Goal: Task Accomplishment & Management: Use online tool/utility

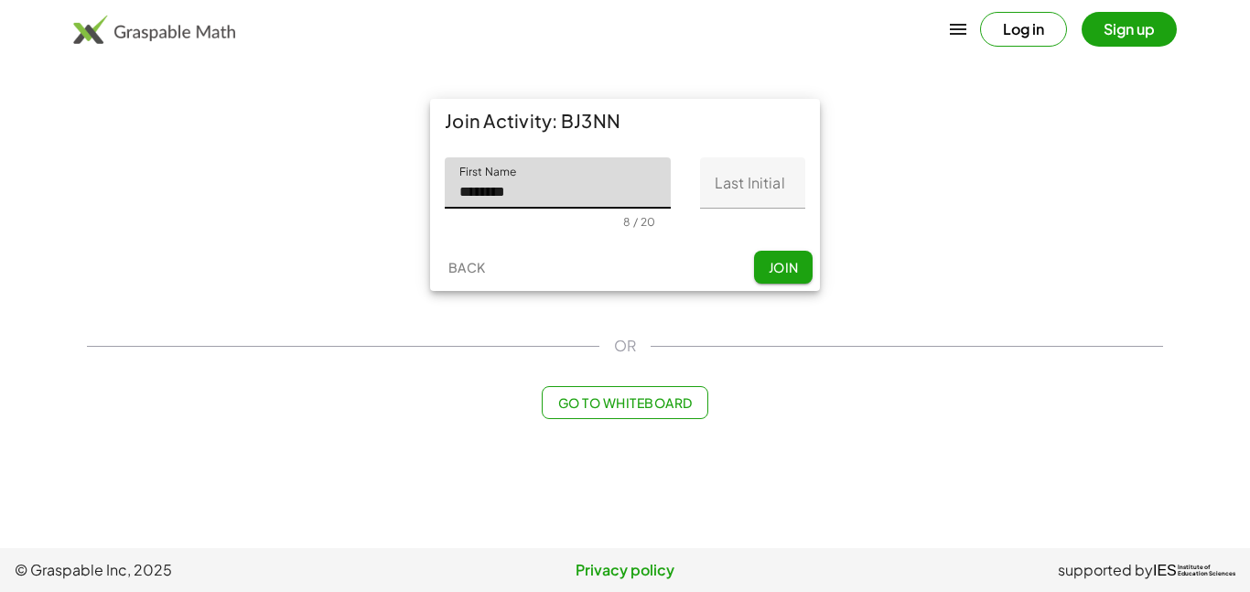
type input "*******"
click at [727, 183] on input "Last Initial" at bounding box center [752, 182] width 105 height 51
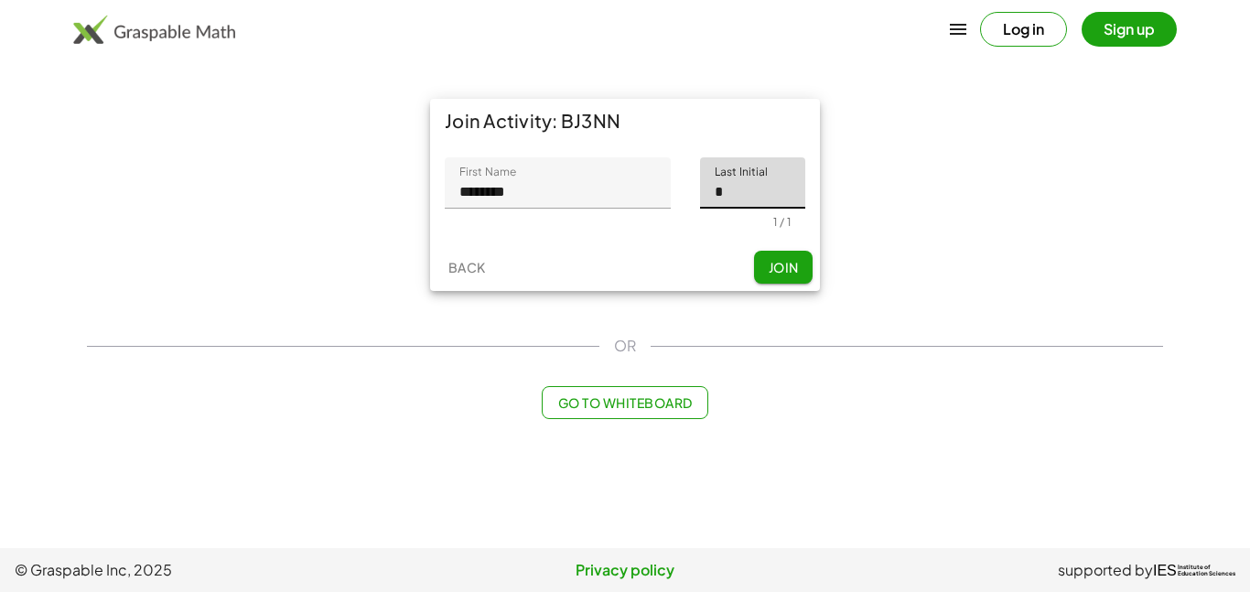
type input "*"
click at [779, 267] on span "Join" at bounding box center [783, 267] width 30 height 16
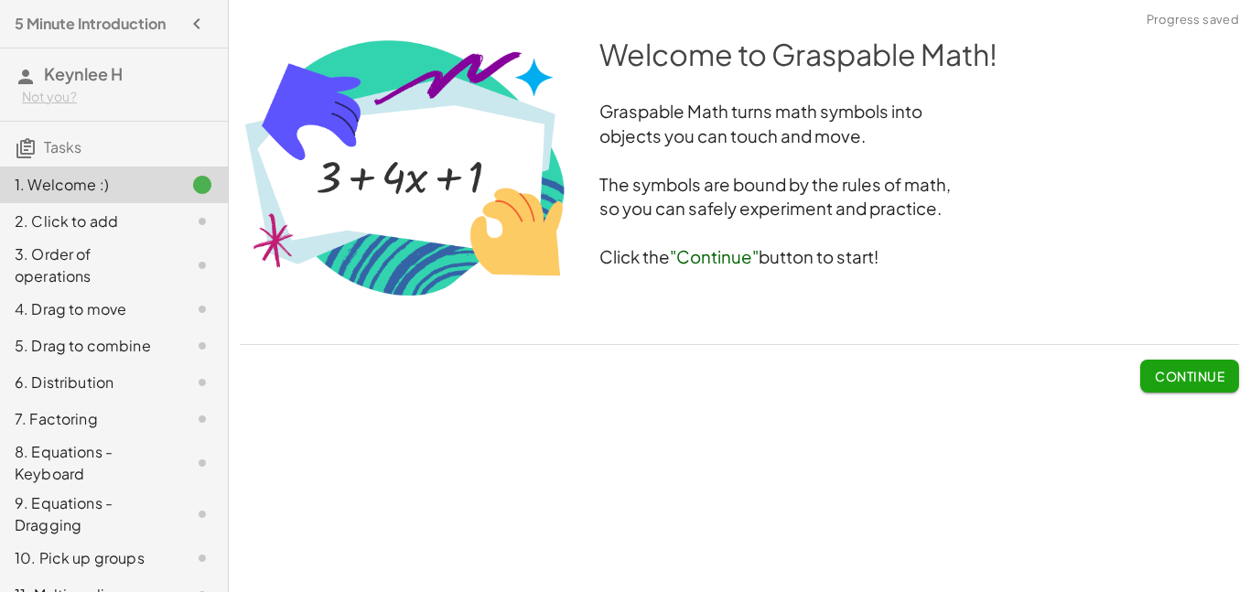
click at [1191, 370] on span "Continue" at bounding box center [1190, 376] width 70 height 16
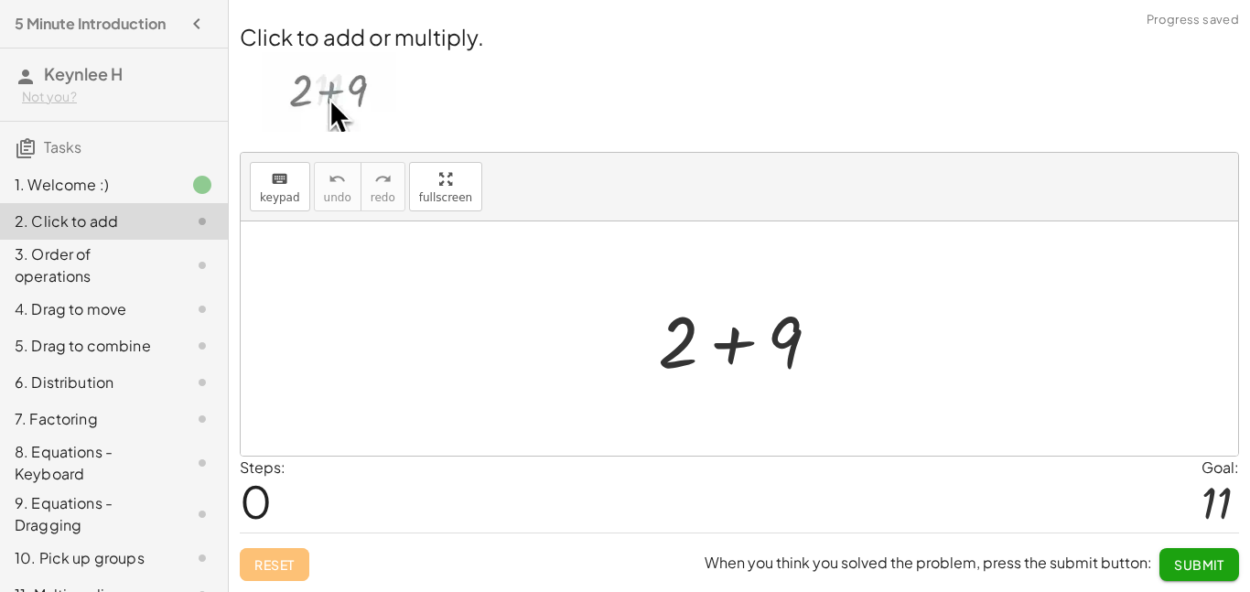
click at [307, 103] on img at bounding box center [329, 92] width 135 height 80
click at [343, 95] on img at bounding box center [329, 92] width 135 height 80
click at [325, 93] on img at bounding box center [329, 92] width 135 height 80
click at [732, 341] on div at bounding box center [746, 339] width 195 height 94
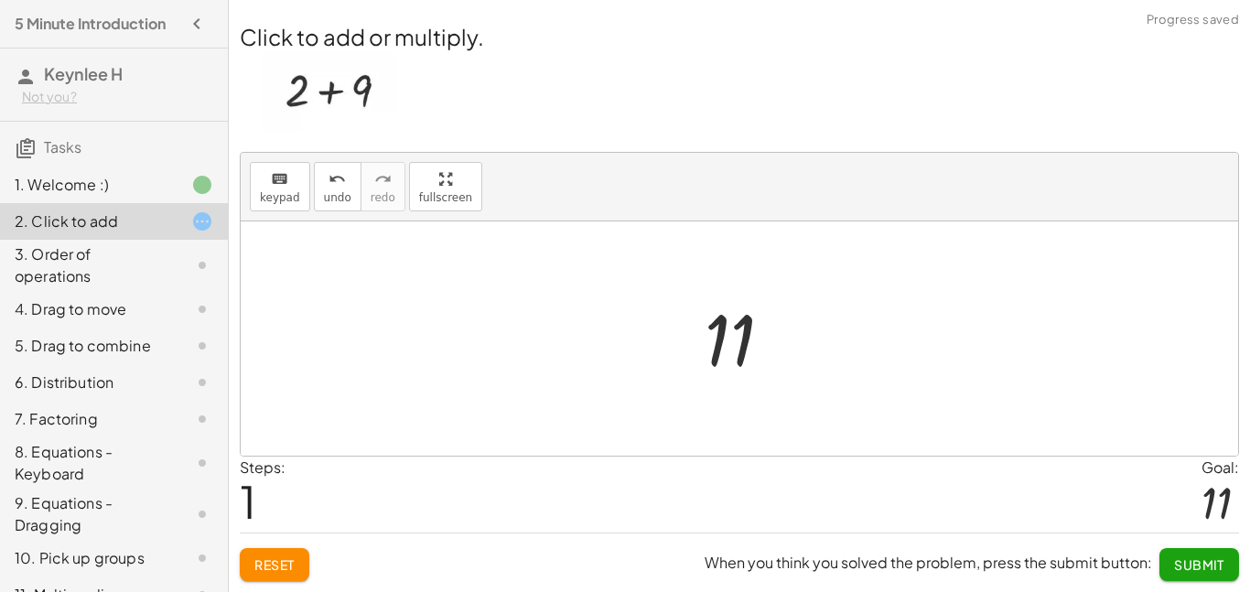
click at [1201, 567] on span "Submit" at bounding box center [1199, 565] width 50 height 16
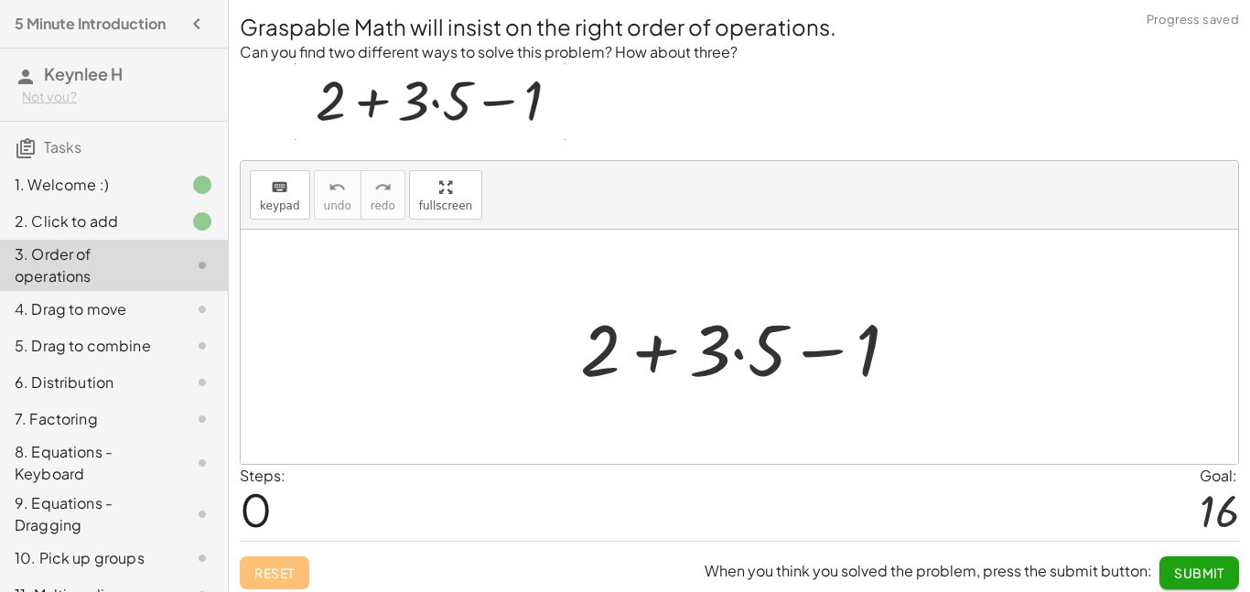
click at [647, 352] on div at bounding box center [747, 347] width 352 height 94
click at [737, 354] on div at bounding box center [747, 347] width 352 height 94
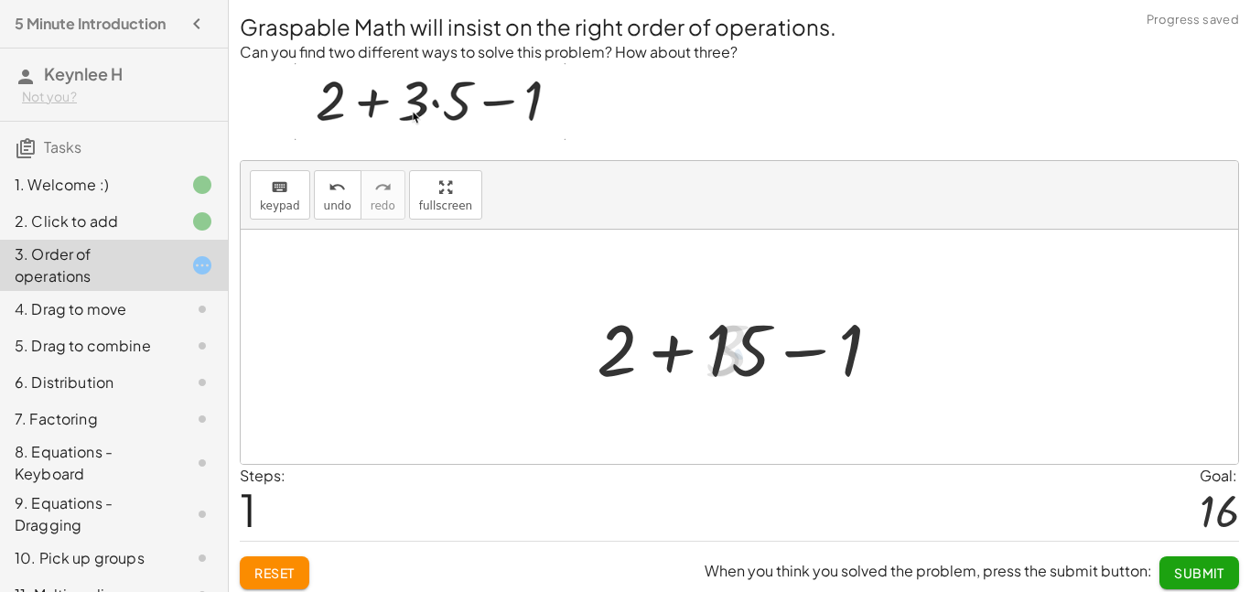
click at [674, 350] on div at bounding box center [747, 347] width 318 height 94
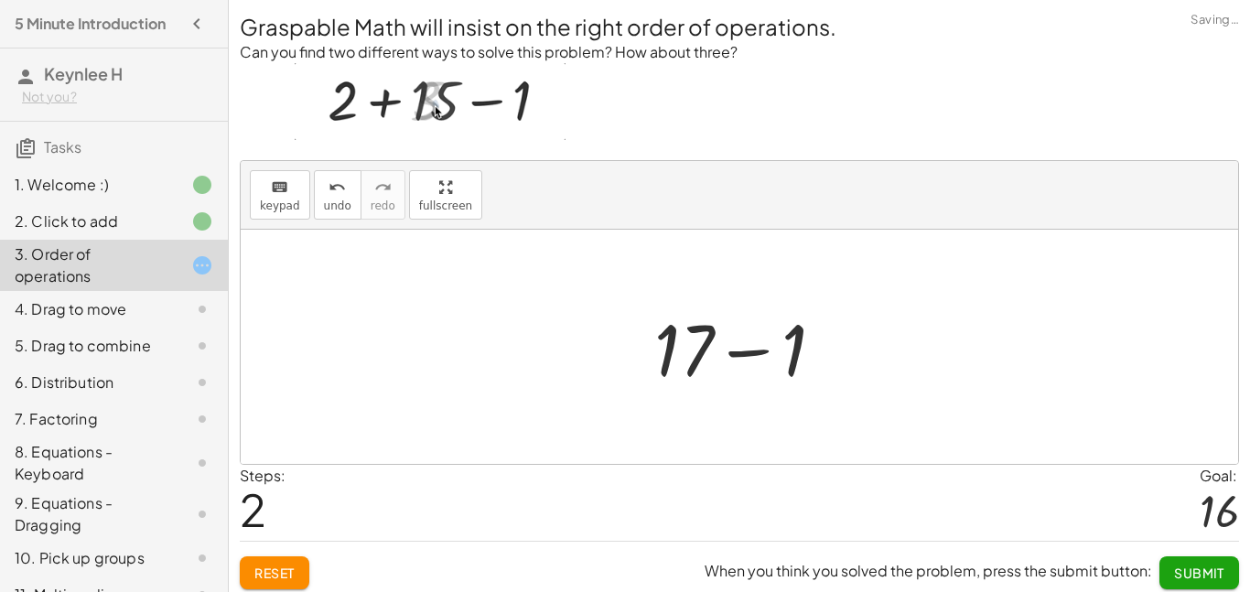
click at [726, 356] on div at bounding box center [746, 347] width 203 height 94
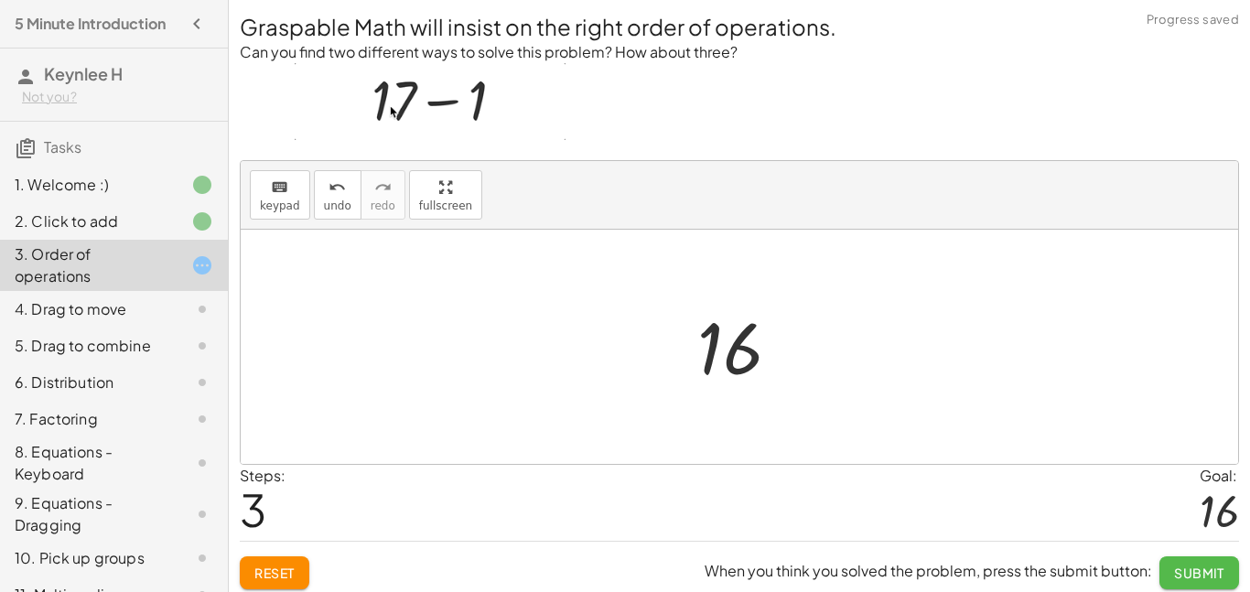
click at [1188, 580] on span "Submit" at bounding box center [1199, 573] width 50 height 16
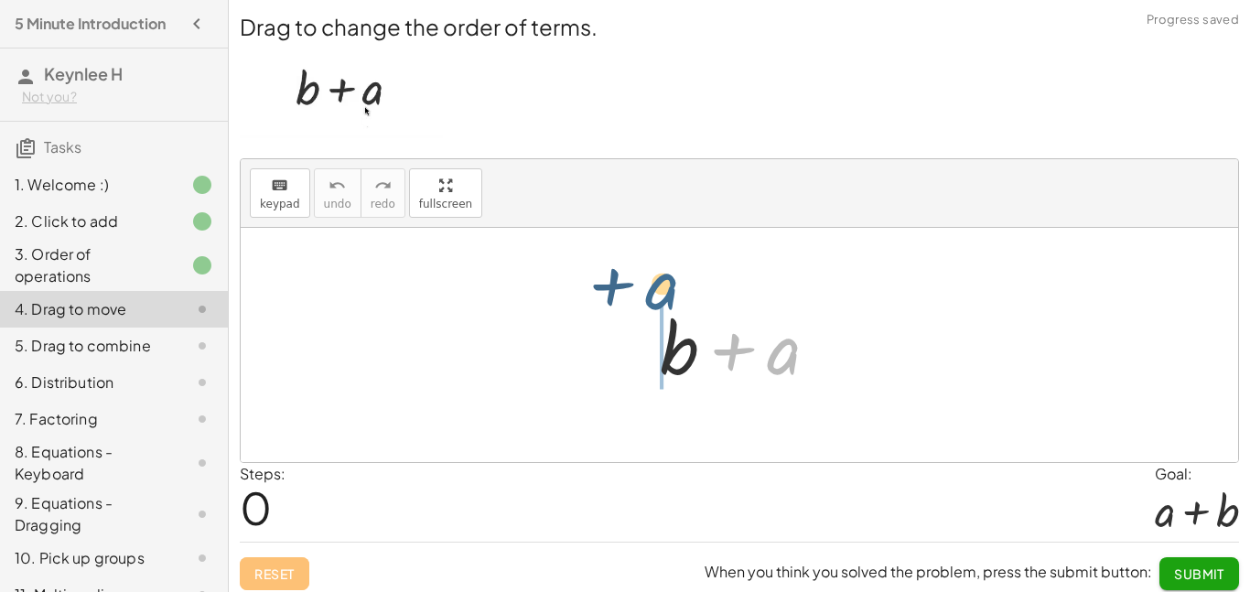
drag, startPoint x: 776, startPoint y: 354, endPoint x: 597, endPoint y: 359, distance: 179.5
click at [597, 359] on div "+ a + b + a" at bounding box center [740, 345] width 998 height 234
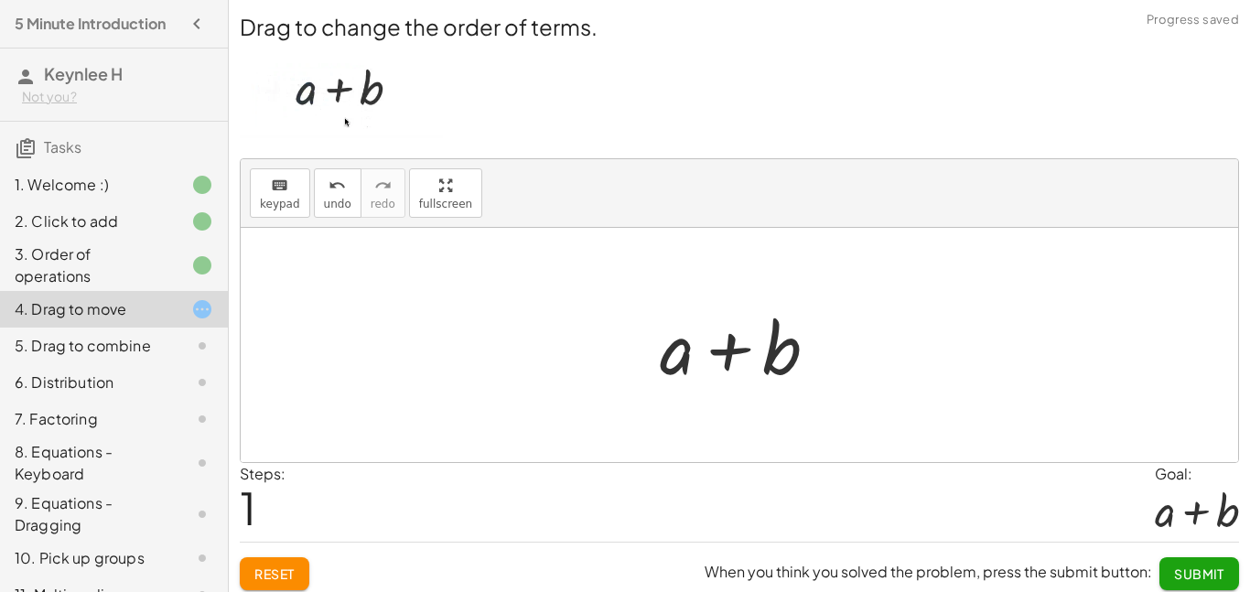
click at [721, 364] on div at bounding box center [746, 345] width 191 height 94
click at [1185, 566] on span "Submit" at bounding box center [1199, 574] width 50 height 16
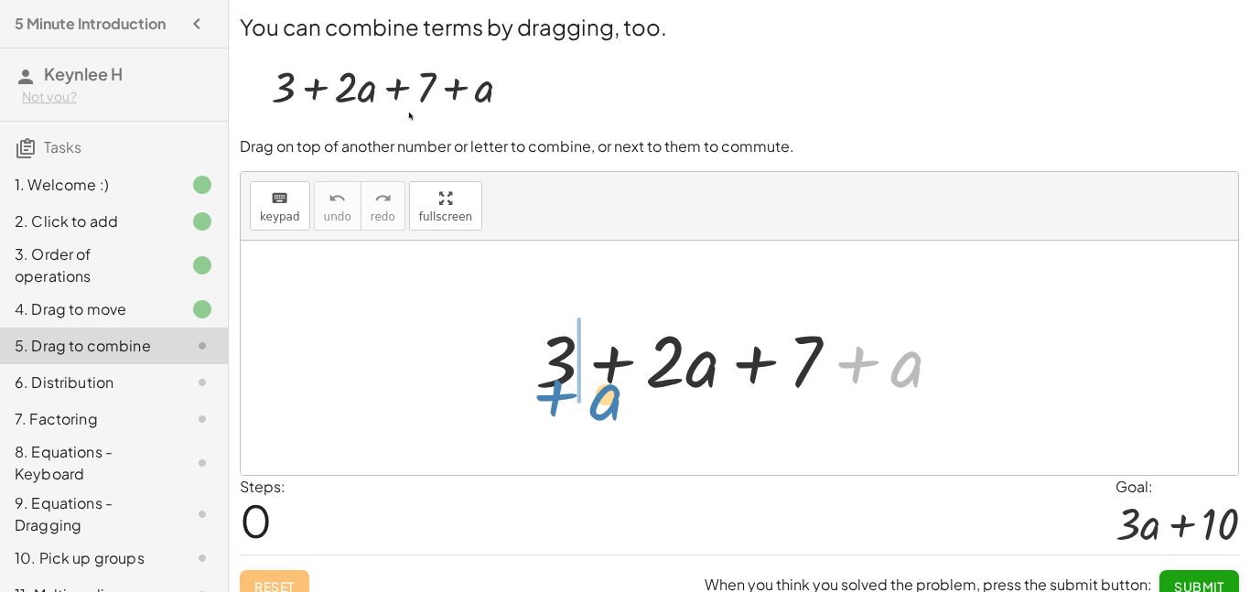
drag, startPoint x: 900, startPoint y: 373, endPoint x: 602, endPoint y: 406, distance: 299.3
click at [602, 406] on div "+ a + 3 + · 2 · a + 7 + a" at bounding box center [739, 358] width 463 height 103
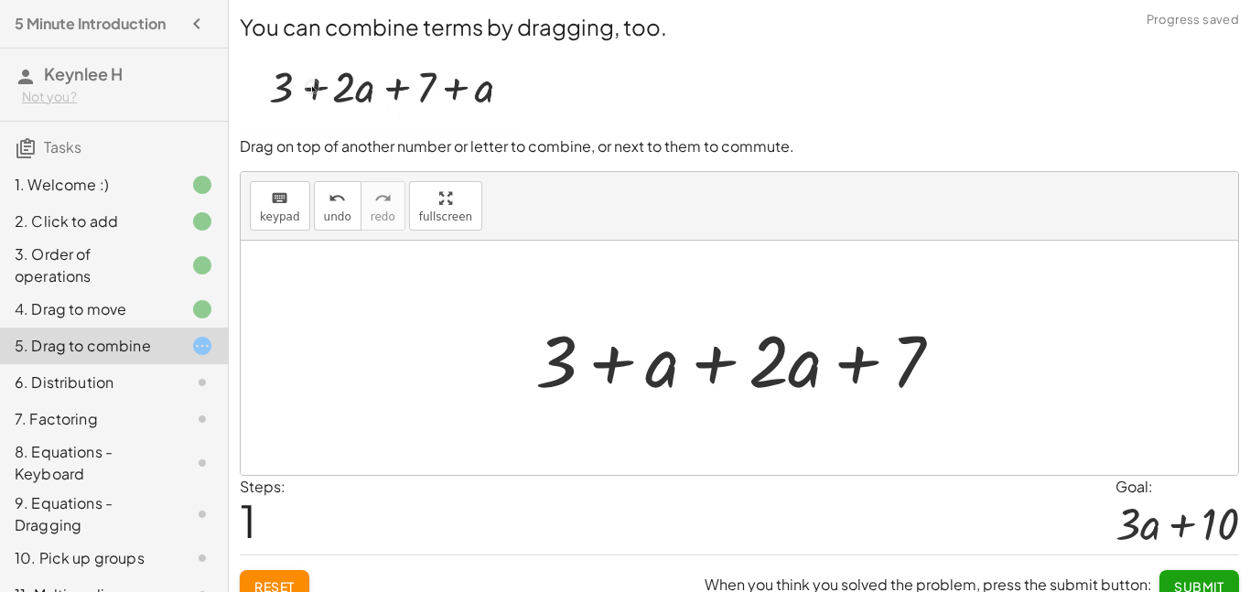
click at [606, 373] on div at bounding box center [746, 358] width 440 height 94
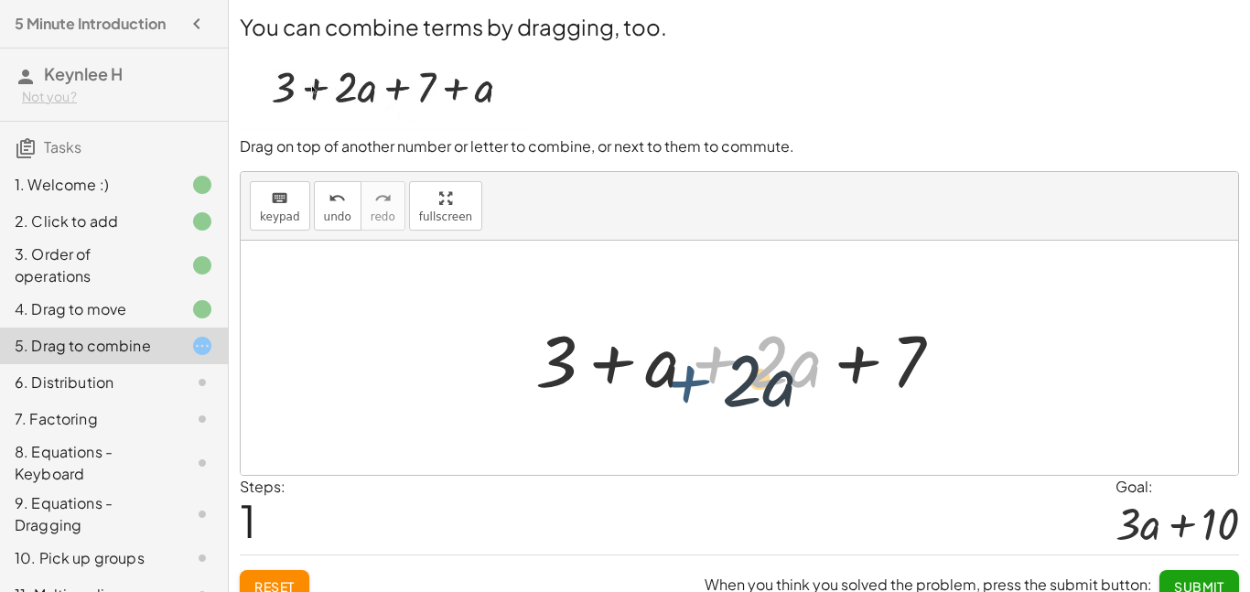
drag, startPoint x: 681, startPoint y: 375, endPoint x: 652, endPoint y: 396, distance: 36.1
click at [652, 396] on div at bounding box center [746, 358] width 440 height 94
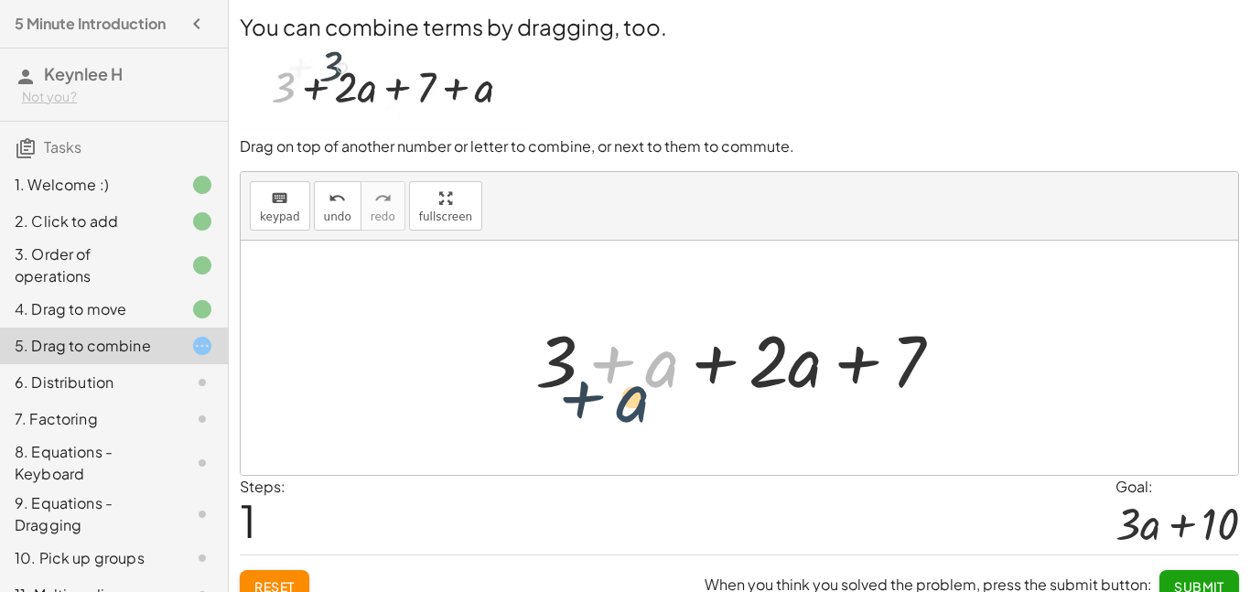
drag, startPoint x: 656, startPoint y: 368, endPoint x: 542, endPoint y: 370, distance: 114.4
click at [542, 370] on div at bounding box center [746, 358] width 440 height 94
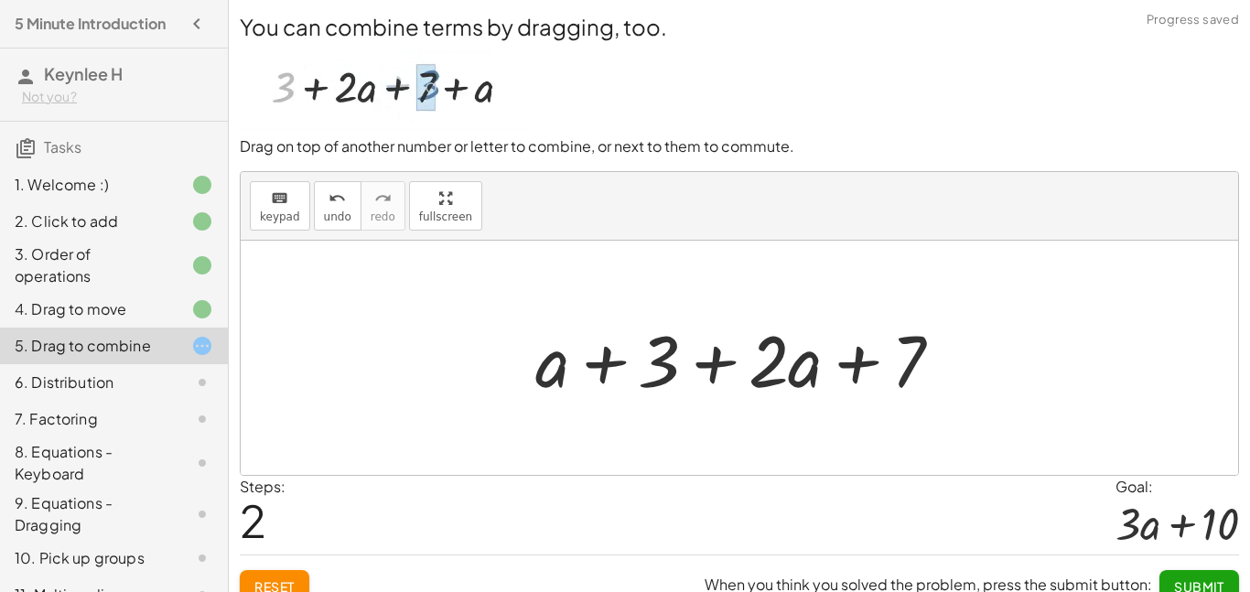
click at [606, 371] on div at bounding box center [746, 358] width 440 height 94
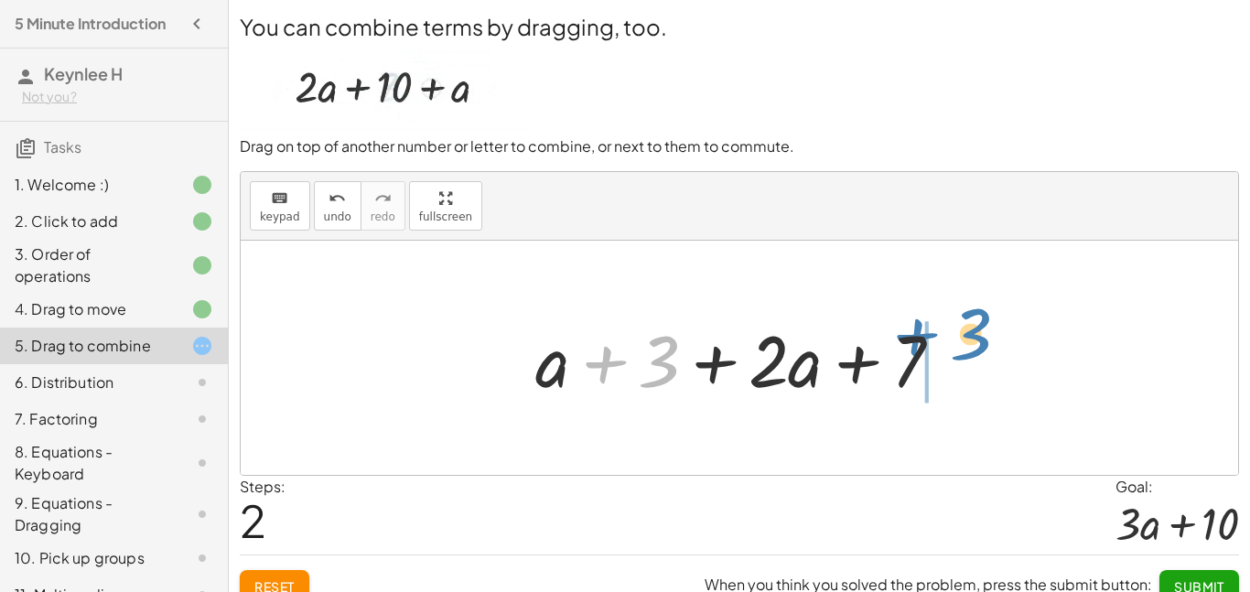
drag, startPoint x: 642, startPoint y: 371, endPoint x: 974, endPoint y: 337, distance: 334.0
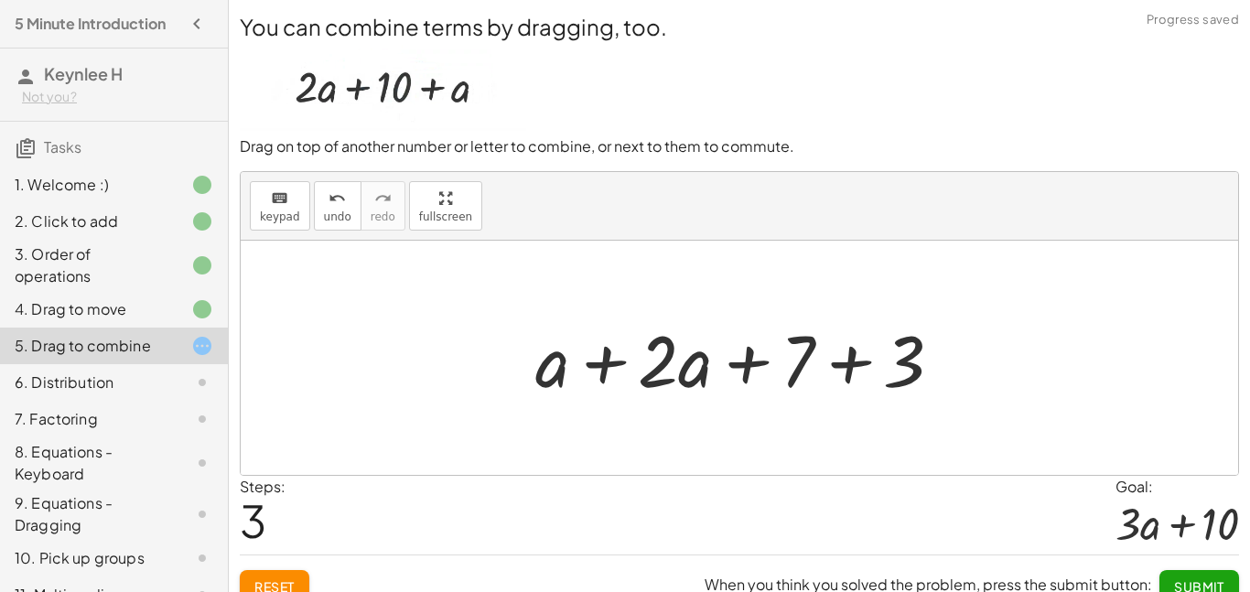
click at [856, 370] on div at bounding box center [746, 358] width 440 height 94
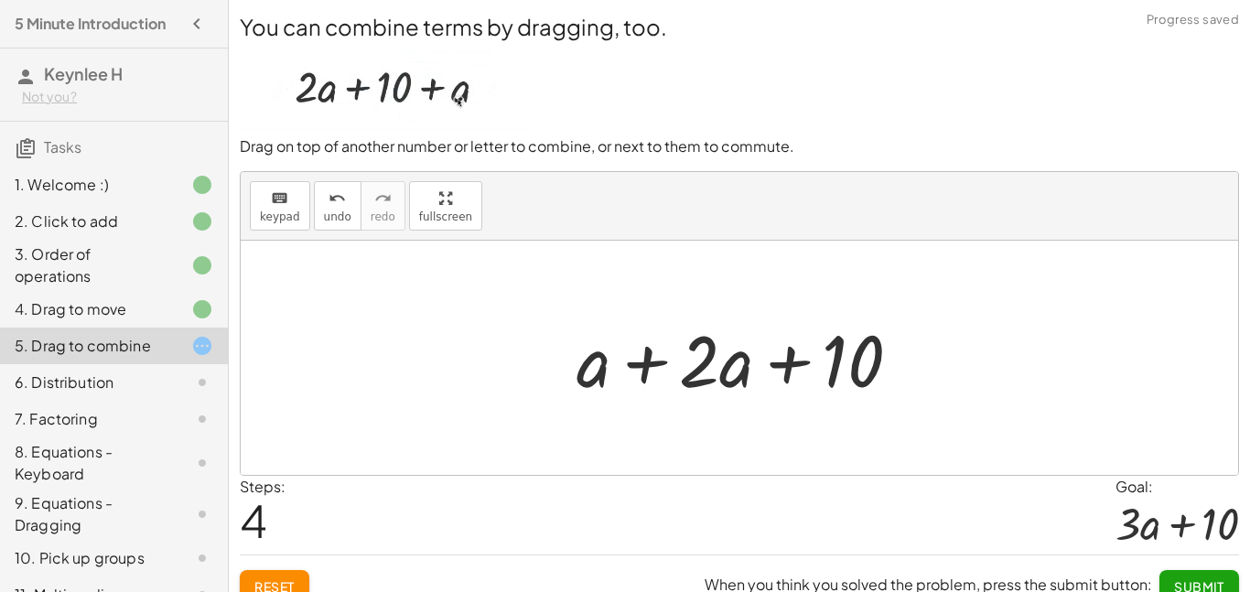
click at [653, 363] on div at bounding box center [747, 358] width 358 height 94
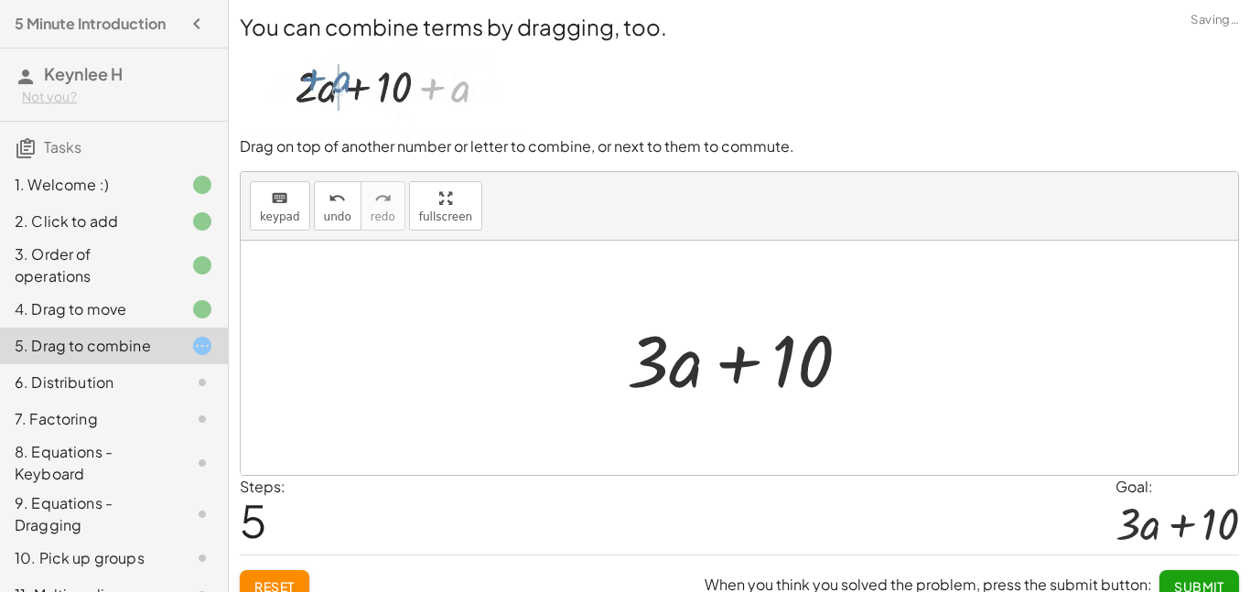
click at [1169, 587] on button "Submit" at bounding box center [1200, 586] width 80 height 33
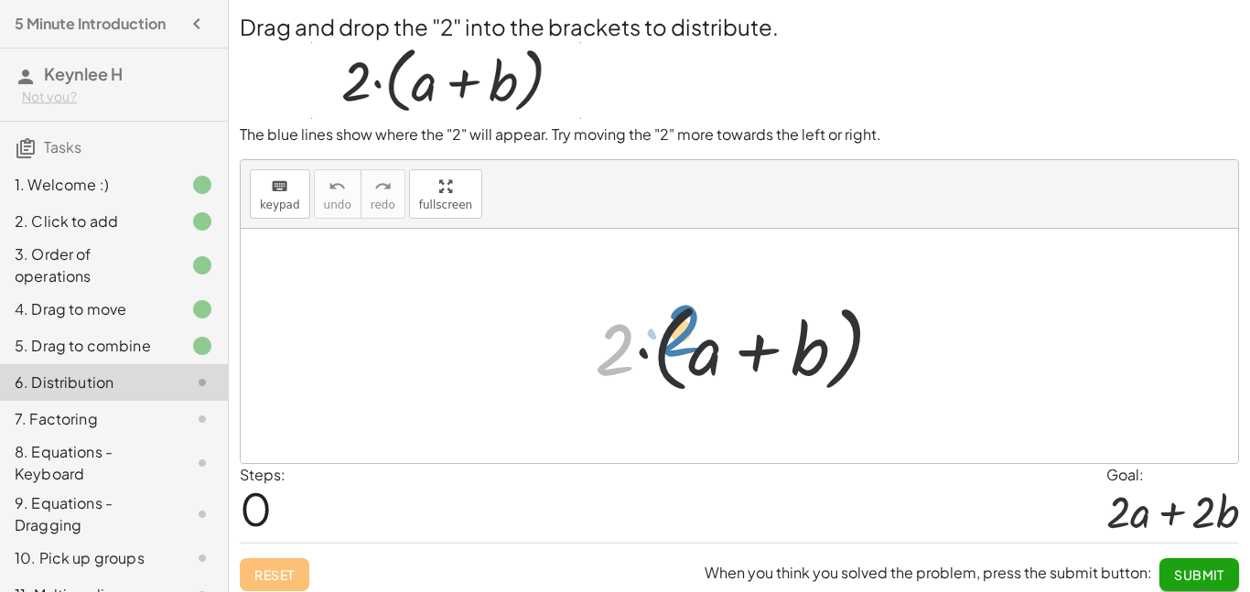
drag, startPoint x: 628, startPoint y: 351, endPoint x: 687, endPoint y: 336, distance: 60.4
click at [687, 336] on div at bounding box center [746, 346] width 321 height 105
drag, startPoint x: 609, startPoint y: 347, endPoint x: 697, endPoint y: 329, distance: 89.8
click at [697, 329] on div at bounding box center [746, 346] width 321 height 105
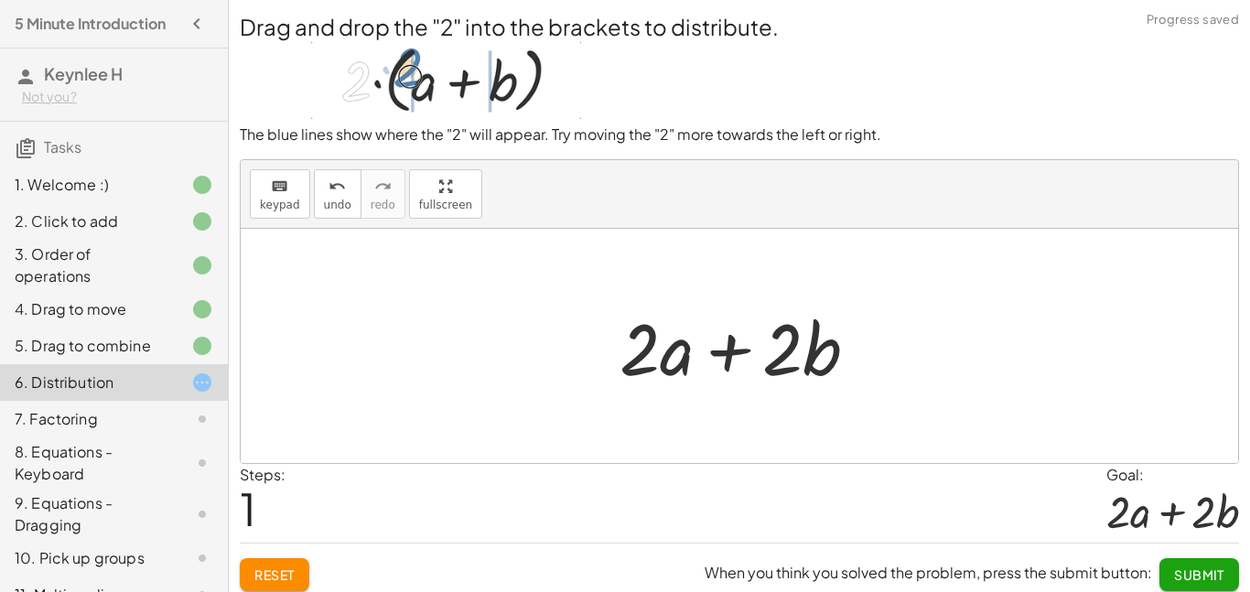
click at [731, 343] on div at bounding box center [747, 346] width 272 height 94
click at [0, 0] on div "Drag and drop the "2" into the brackets to distribute. The blue lines show wher…" at bounding box center [0, 0] width 0 height 0
click at [1200, 567] on span "Submit" at bounding box center [1199, 575] width 50 height 16
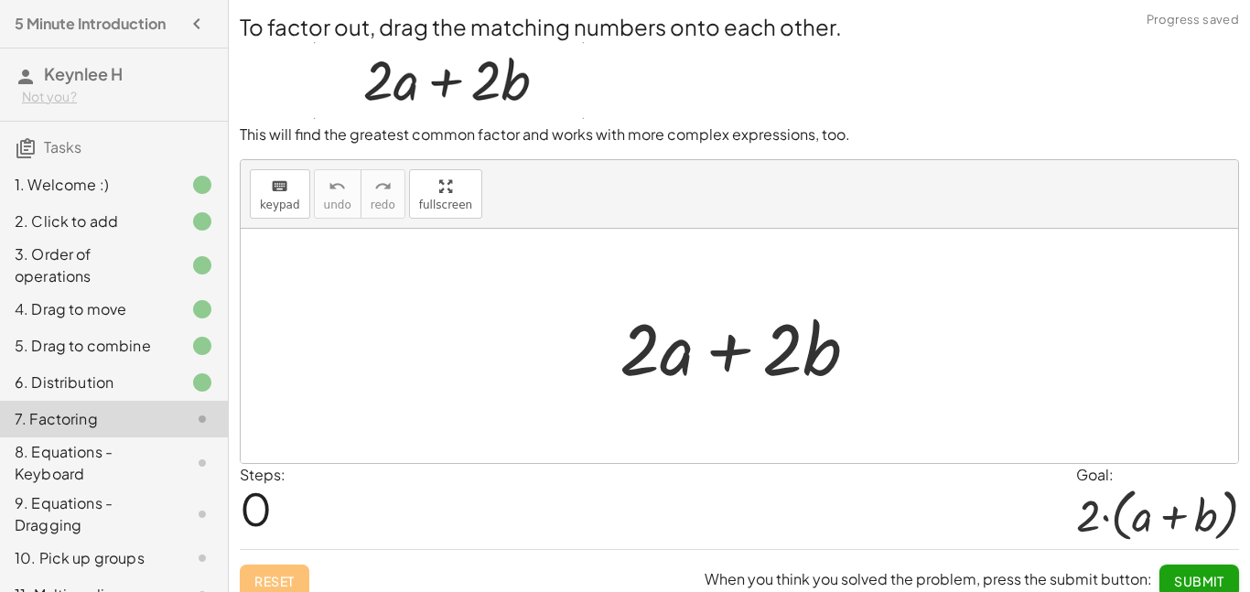
click at [1225, 581] on button "Submit" at bounding box center [1200, 581] width 80 height 33
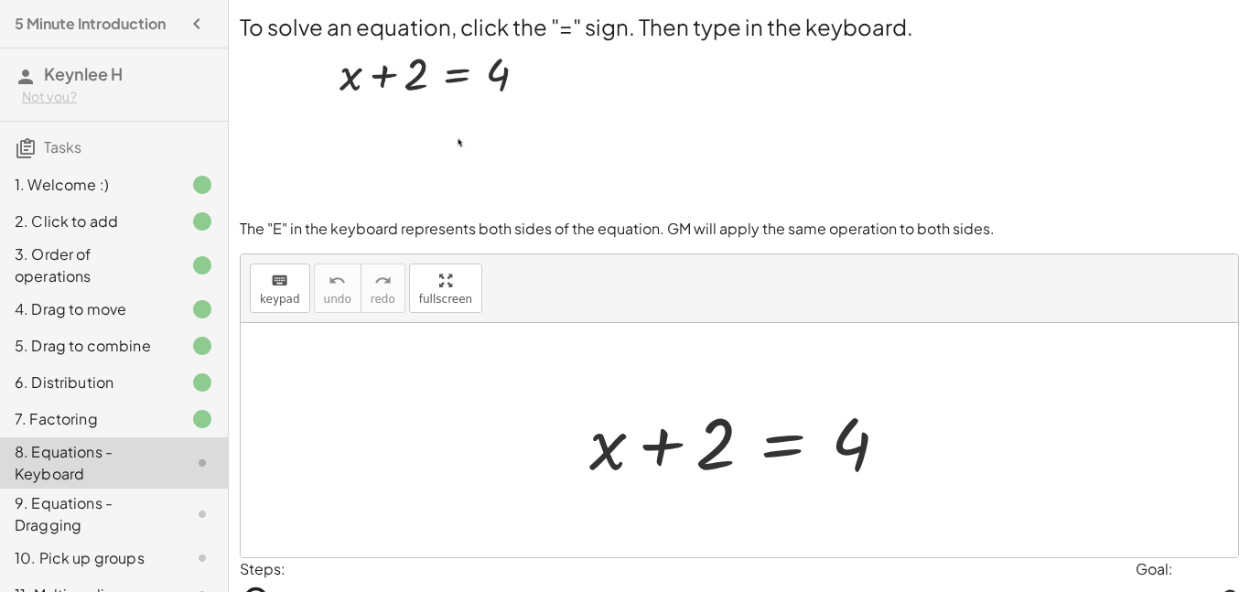
click at [661, 440] on div at bounding box center [746, 441] width 332 height 94
click at [814, 420] on div at bounding box center [746, 441] width 332 height 94
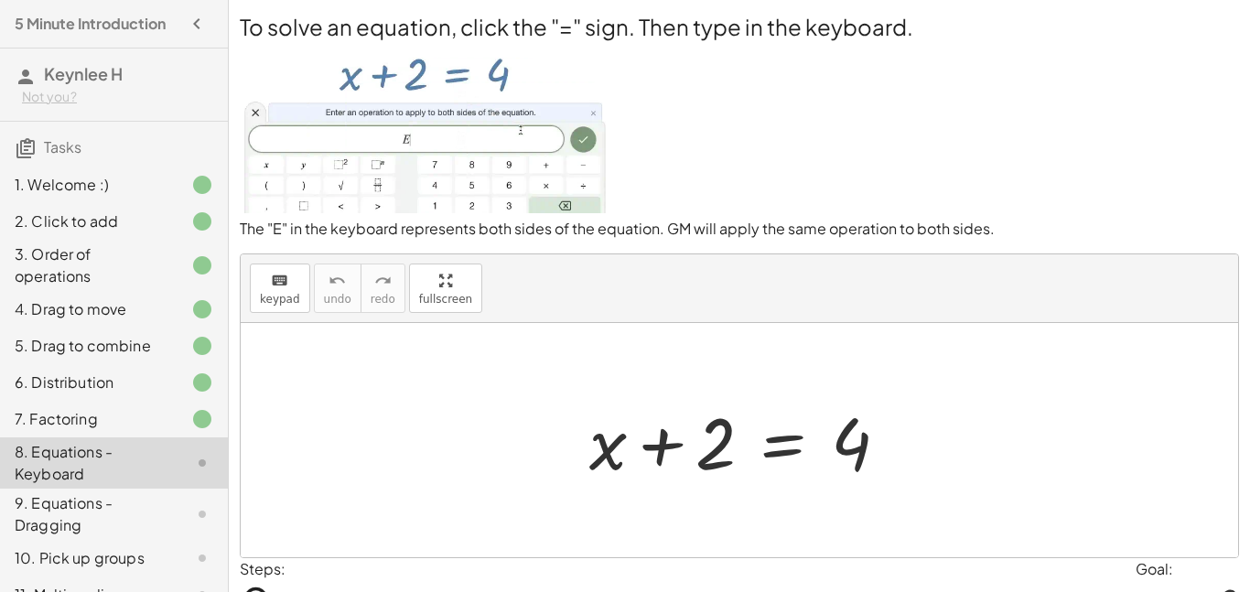
scroll to position [1, 0]
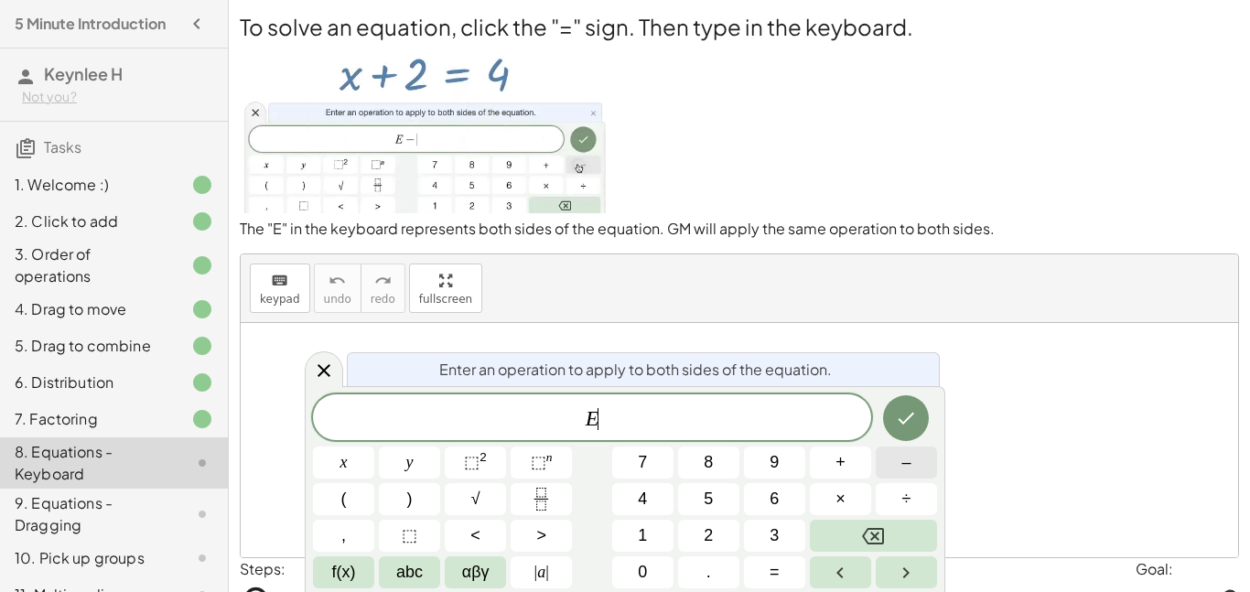
click at [899, 467] on button "–" at bounding box center [906, 463] width 61 height 32
click at [906, 462] on span "–" at bounding box center [906, 462] width 9 height 25
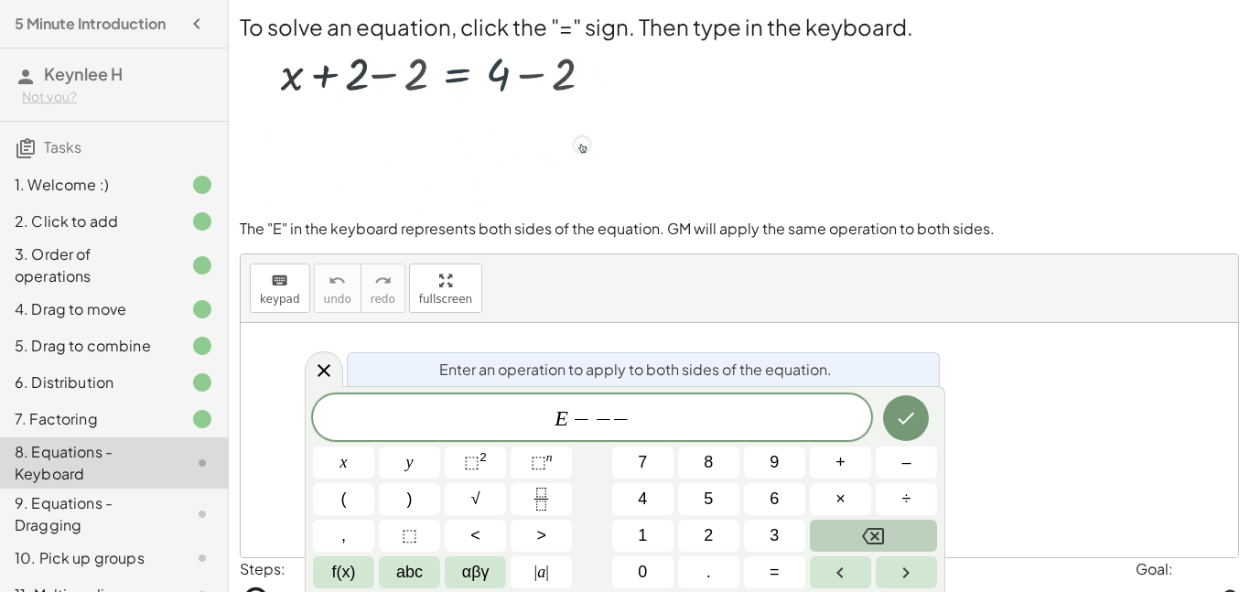
click at [881, 532] on icon "Backspace" at bounding box center [873, 536] width 22 height 22
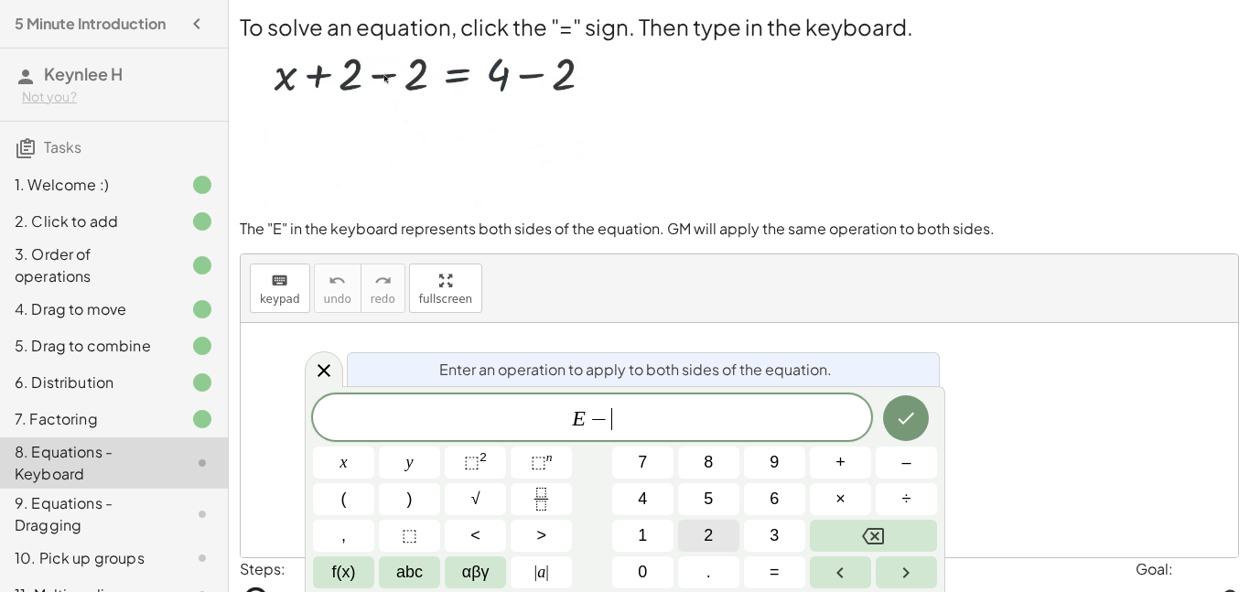
click at [706, 534] on span "2" at bounding box center [708, 536] width 9 height 25
click at [907, 414] on icon "Done" at bounding box center [906, 418] width 22 height 22
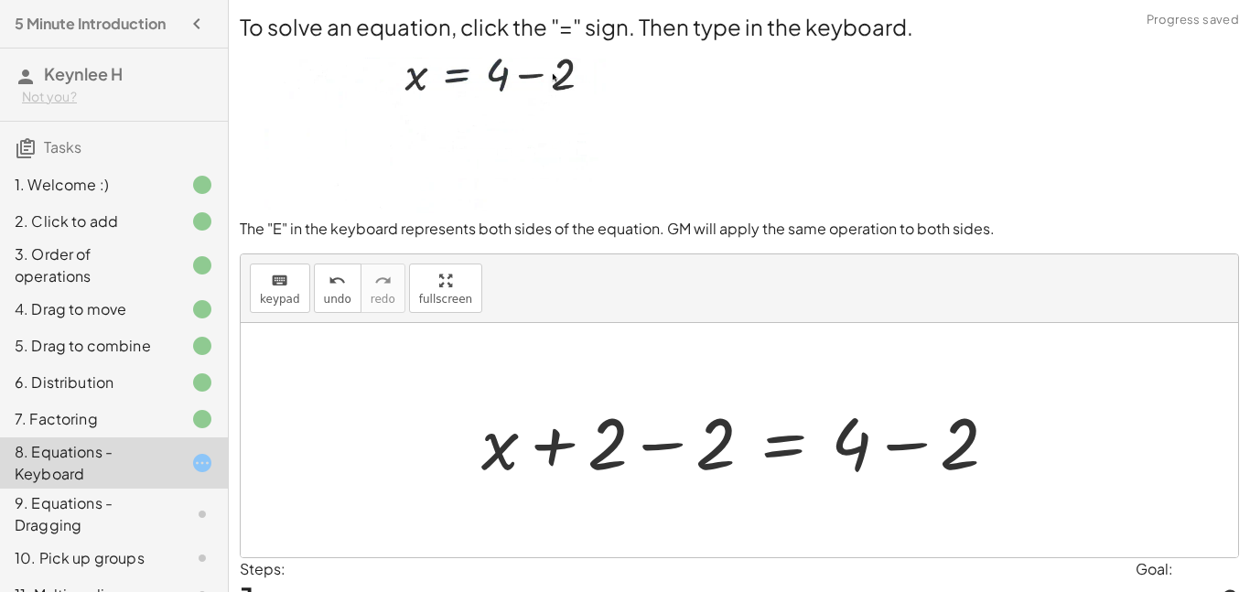
click at [658, 438] on div at bounding box center [746, 441] width 549 height 94
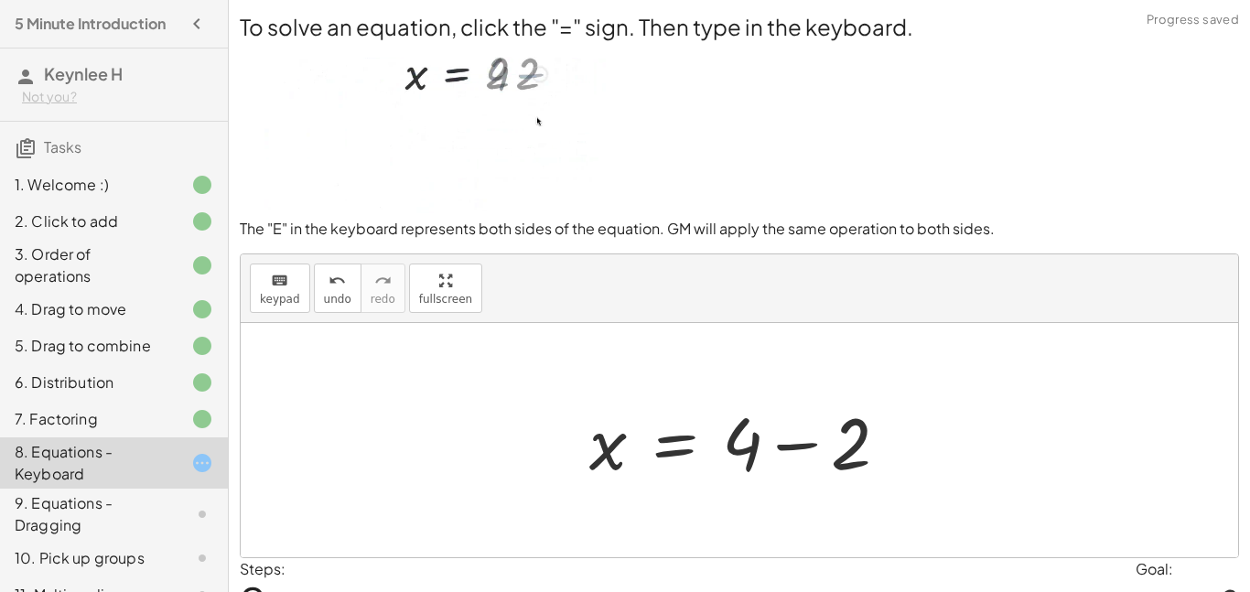
click at [804, 438] on div at bounding box center [746, 441] width 332 height 94
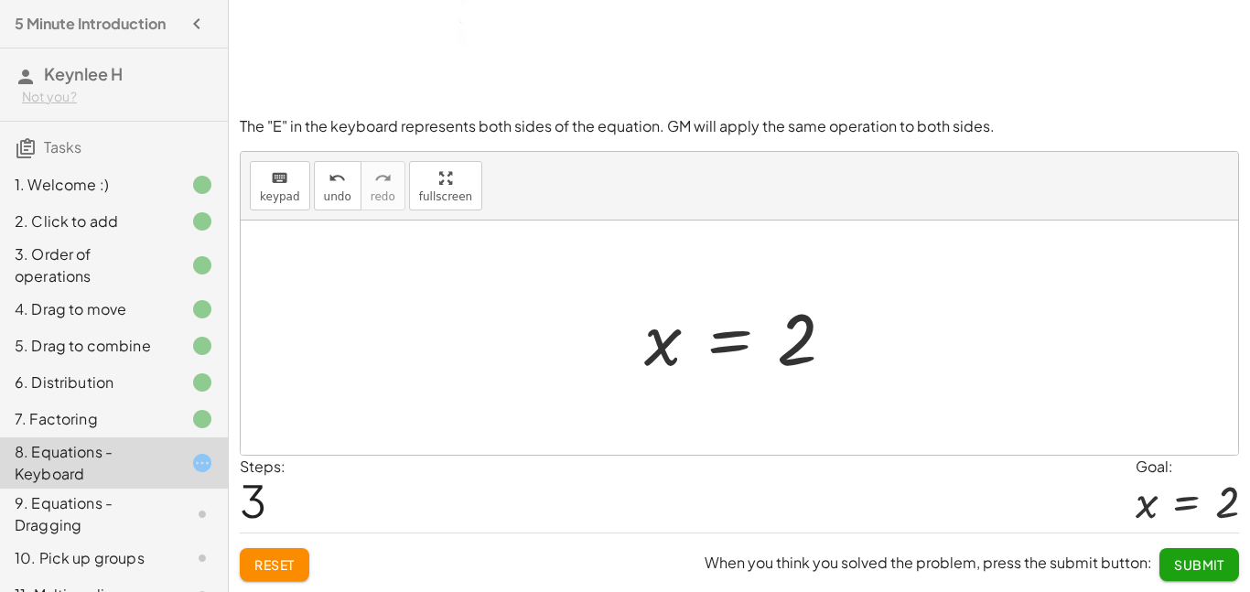
click at [1204, 559] on span "Submit" at bounding box center [1199, 565] width 50 height 16
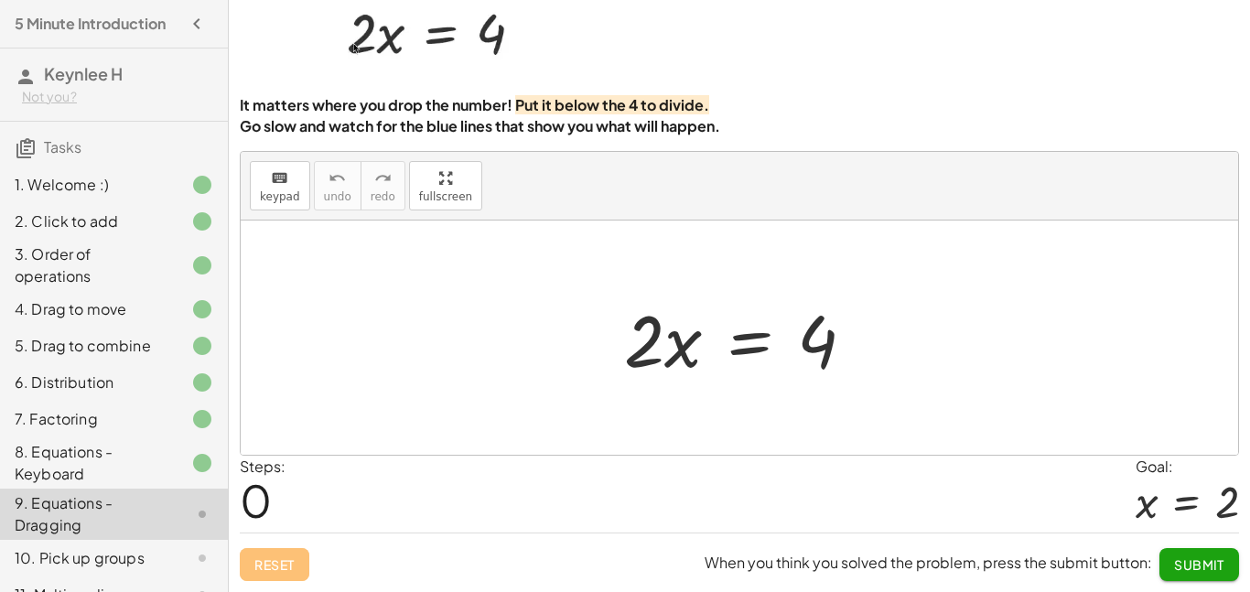
scroll to position [92, 0]
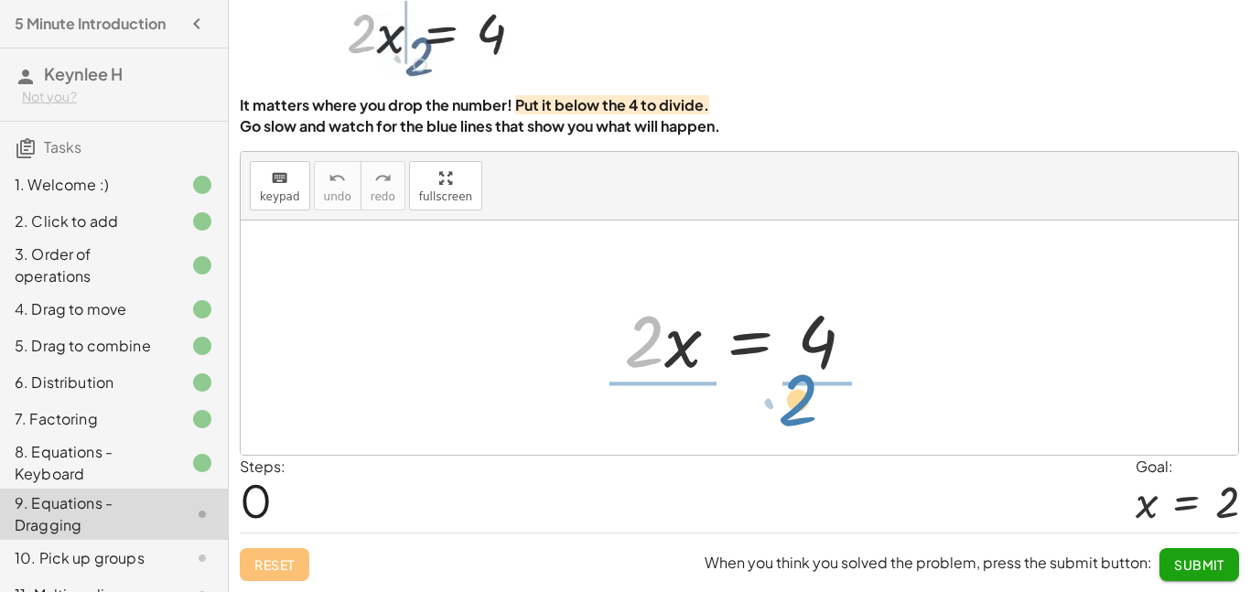
drag, startPoint x: 646, startPoint y: 352, endPoint x: 815, endPoint y: 409, distance: 177.7
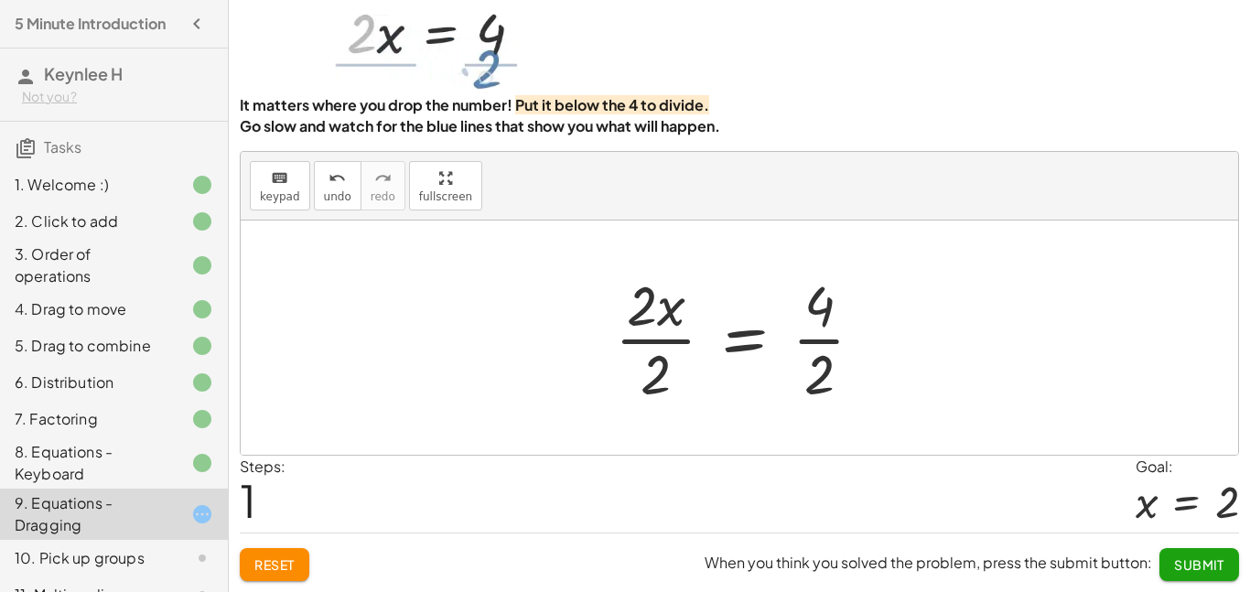
click at [816, 341] on div at bounding box center [747, 337] width 282 height 141
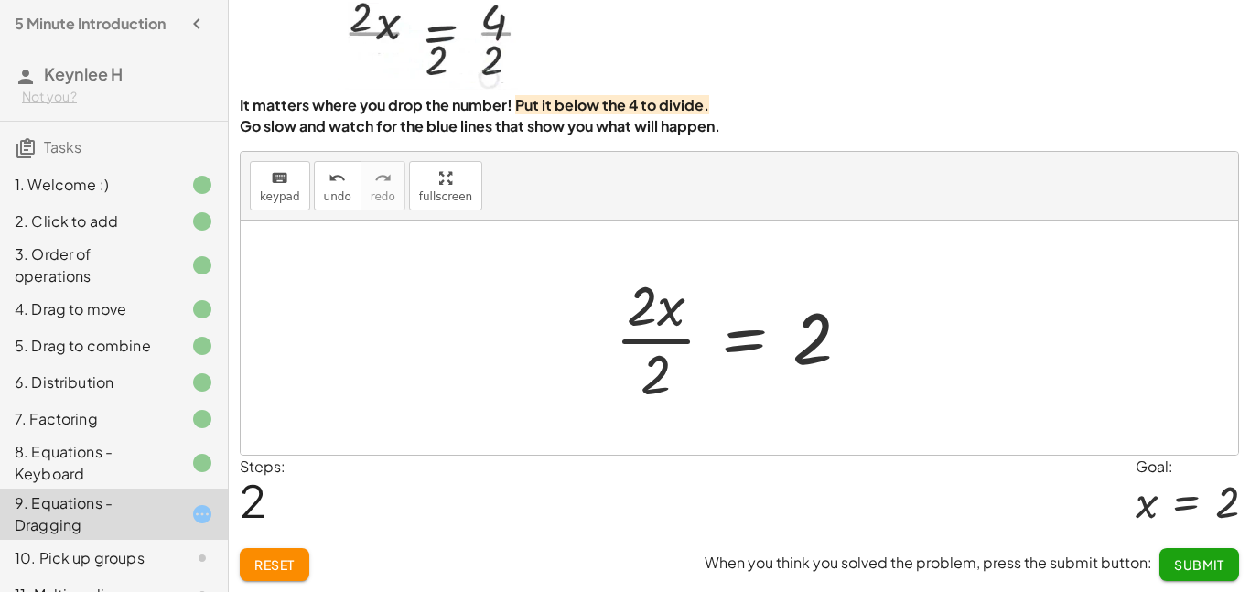
click at [635, 319] on div at bounding box center [740, 337] width 268 height 141
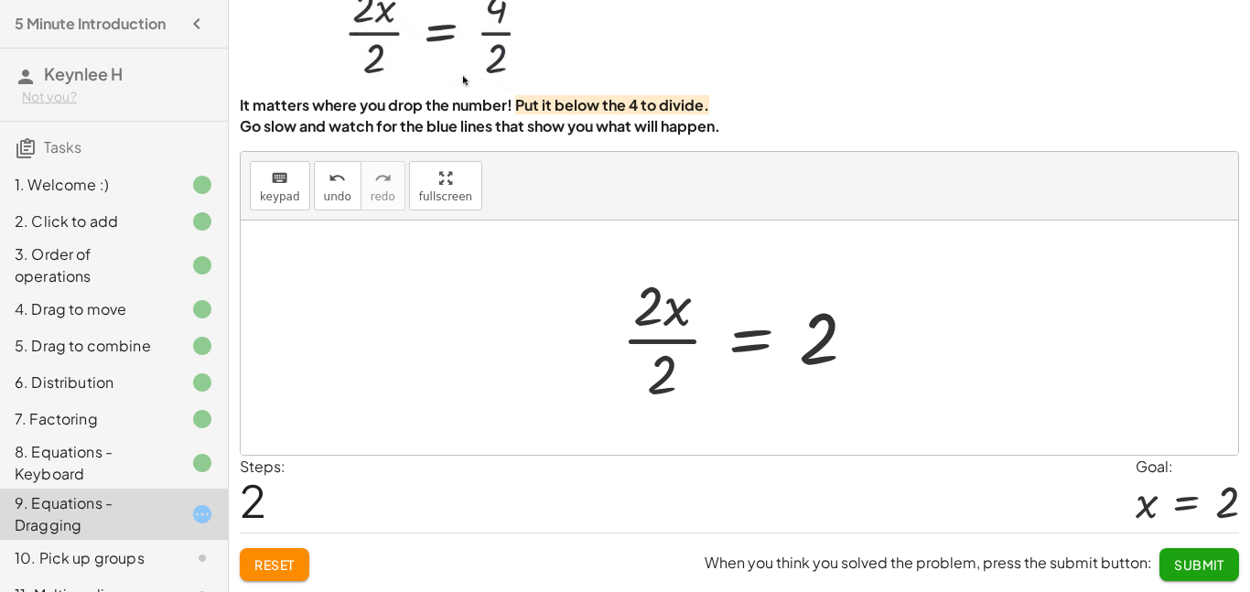
click at [655, 346] on div at bounding box center [746, 337] width 268 height 141
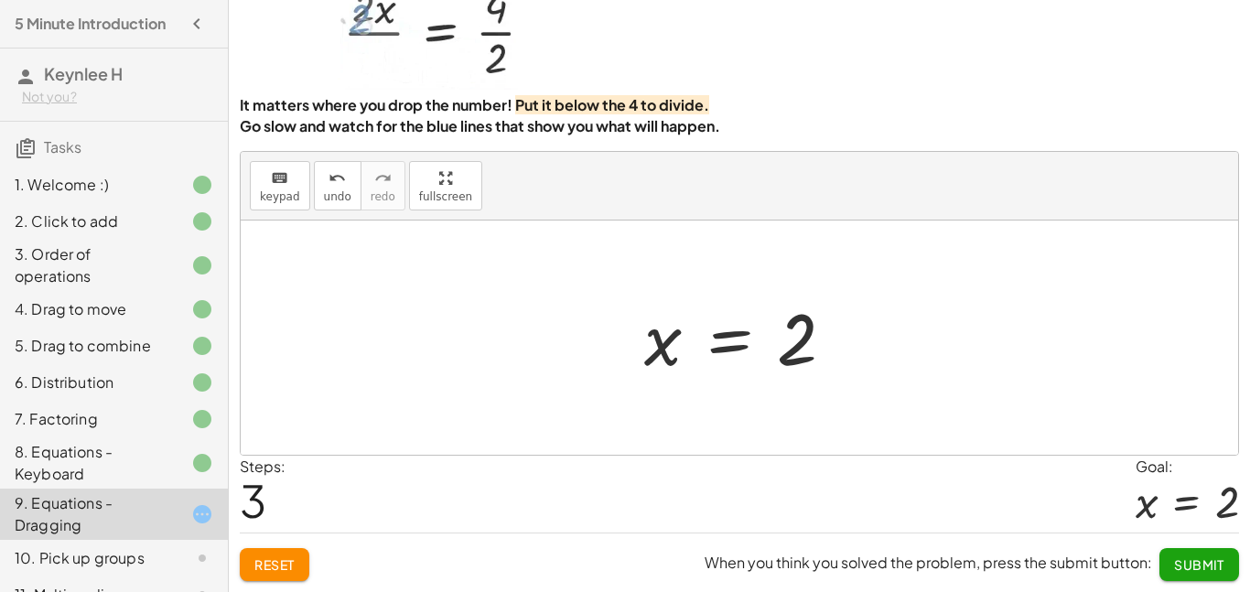
click at [1194, 567] on span "Submit" at bounding box center [1199, 565] width 50 height 16
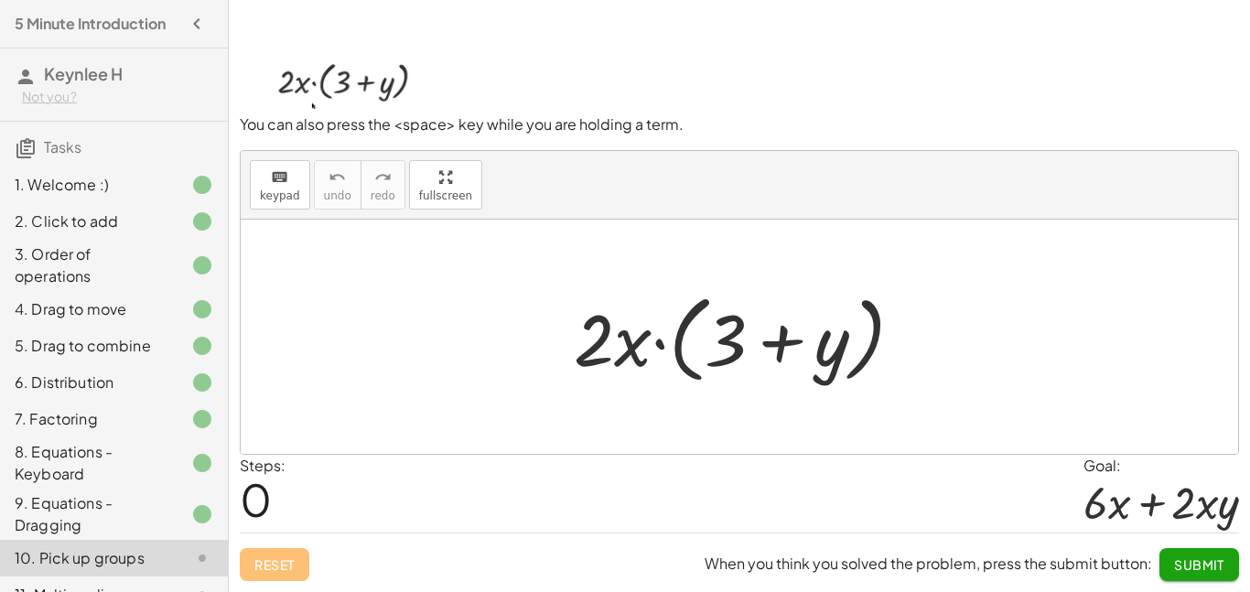
scroll to position [89, 0]
drag, startPoint x: 633, startPoint y: 350, endPoint x: 751, endPoint y: 349, distance: 118.1
click at [751, 349] on div at bounding box center [746, 337] width 362 height 105
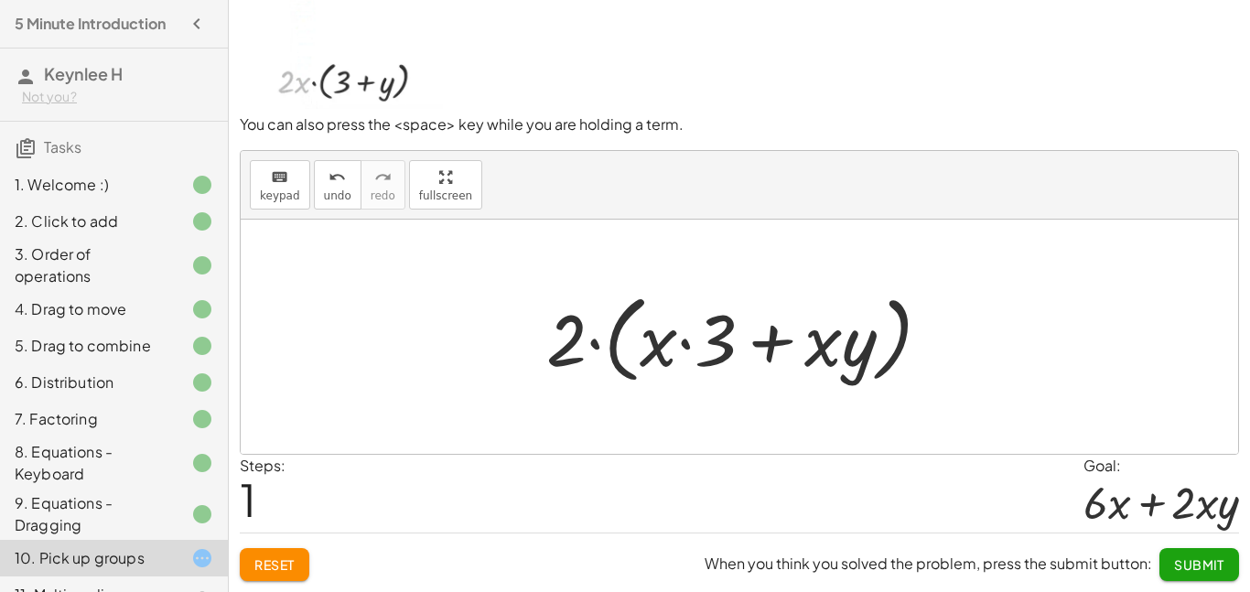
click at [681, 342] on div at bounding box center [745, 337] width 417 height 105
click at [793, 348] on div at bounding box center [745, 337] width 417 height 105
drag, startPoint x: 577, startPoint y: 353, endPoint x: 721, endPoint y: 354, distance: 144.6
click at [721, 354] on div at bounding box center [745, 337] width 417 height 105
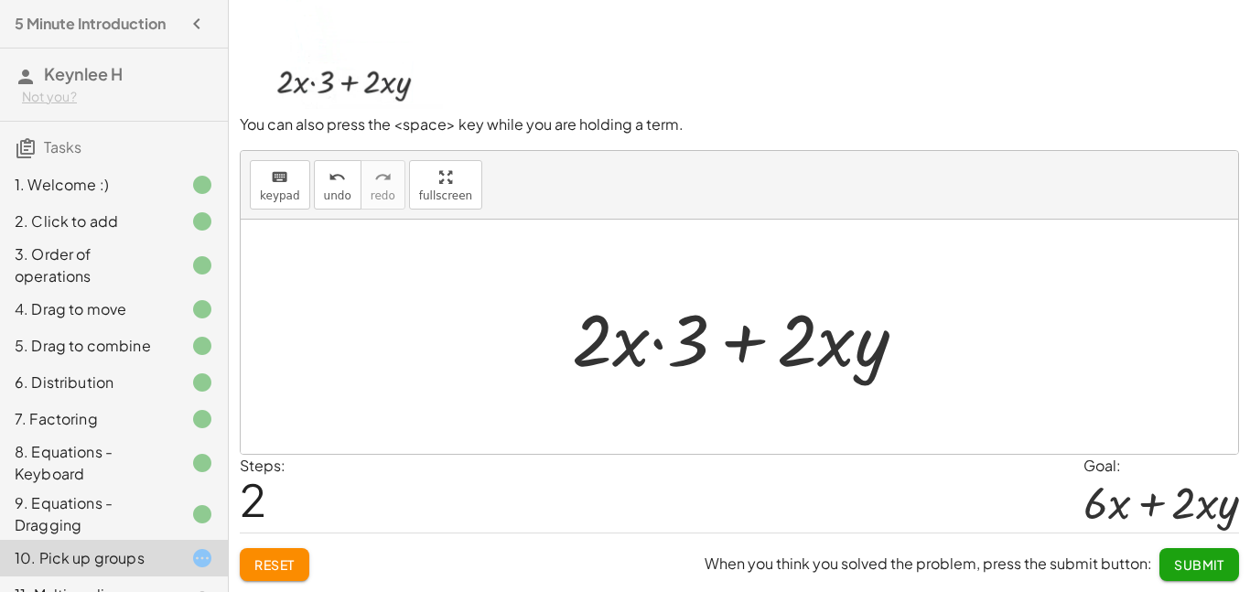
click at [733, 352] on div at bounding box center [747, 337] width 368 height 94
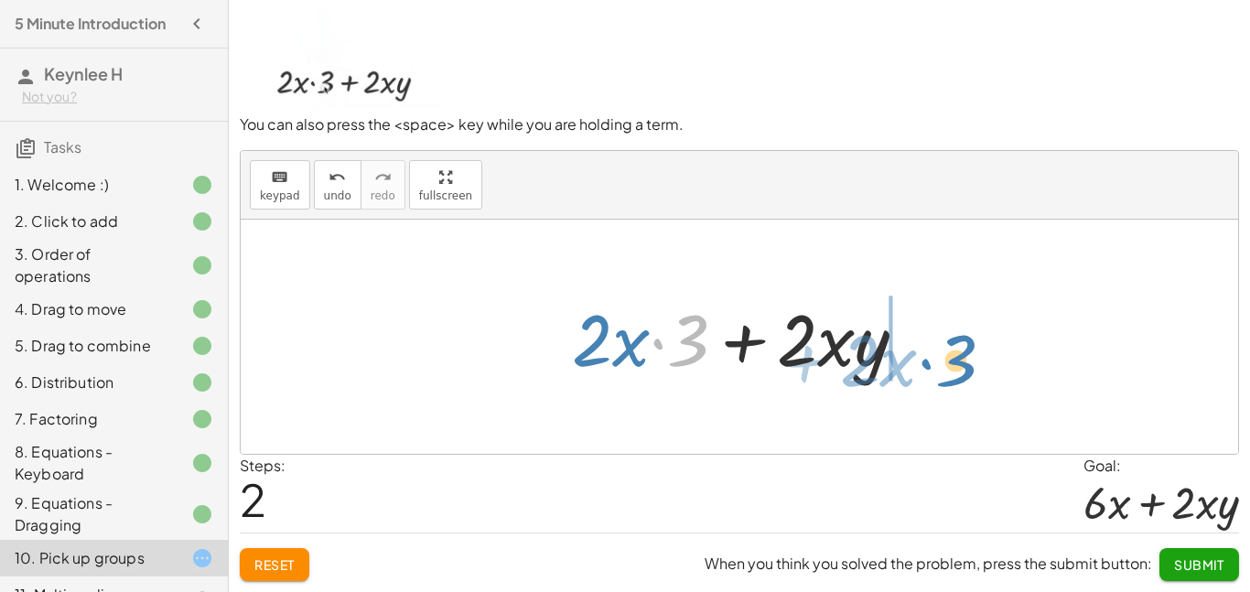
drag, startPoint x: 682, startPoint y: 352, endPoint x: 958, endPoint y: 370, distance: 277.0
click at [958, 370] on div "· 2 · x · ( + 3 + y ) · 2 · ( + · x · 3 + · x · y ) · 3 + · 2 · x + 3 + y · x ·…" at bounding box center [740, 337] width 998 height 234
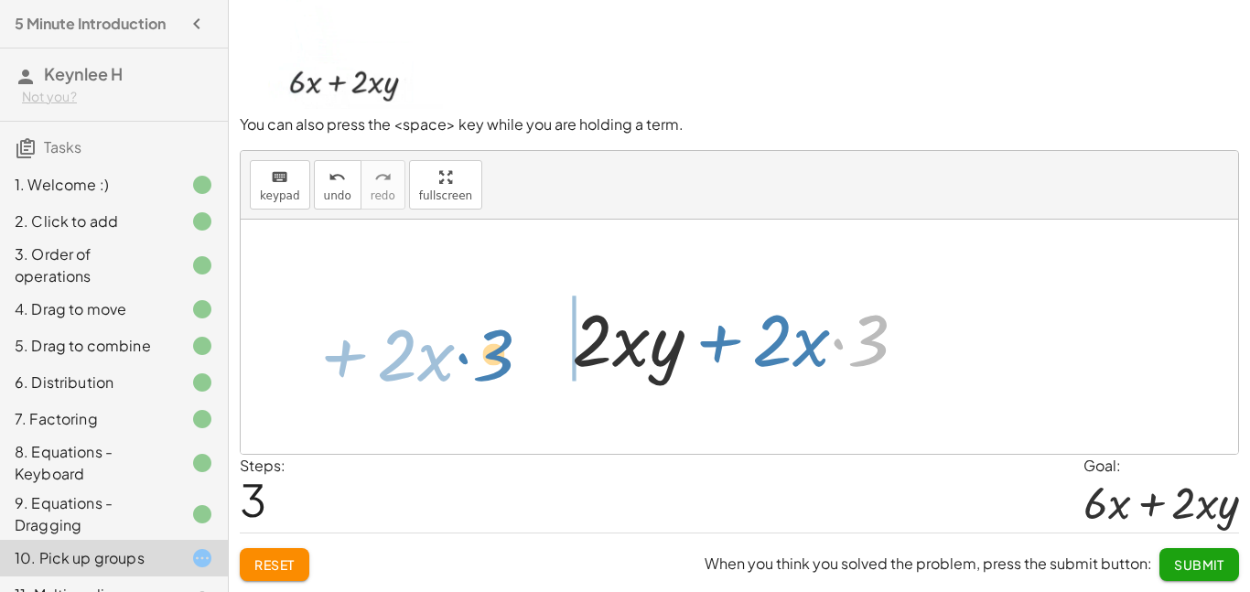
drag, startPoint x: 860, startPoint y: 344, endPoint x: 525, endPoint y: 348, distance: 335.1
click at [525, 348] on div "· 2 · x · ( + 3 + y ) · 2 · ( + · x · 3 + · x · y ) + · 2 · x · 3 + · 2 · x · y…" at bounding box center [740, 337] width 998 height 234
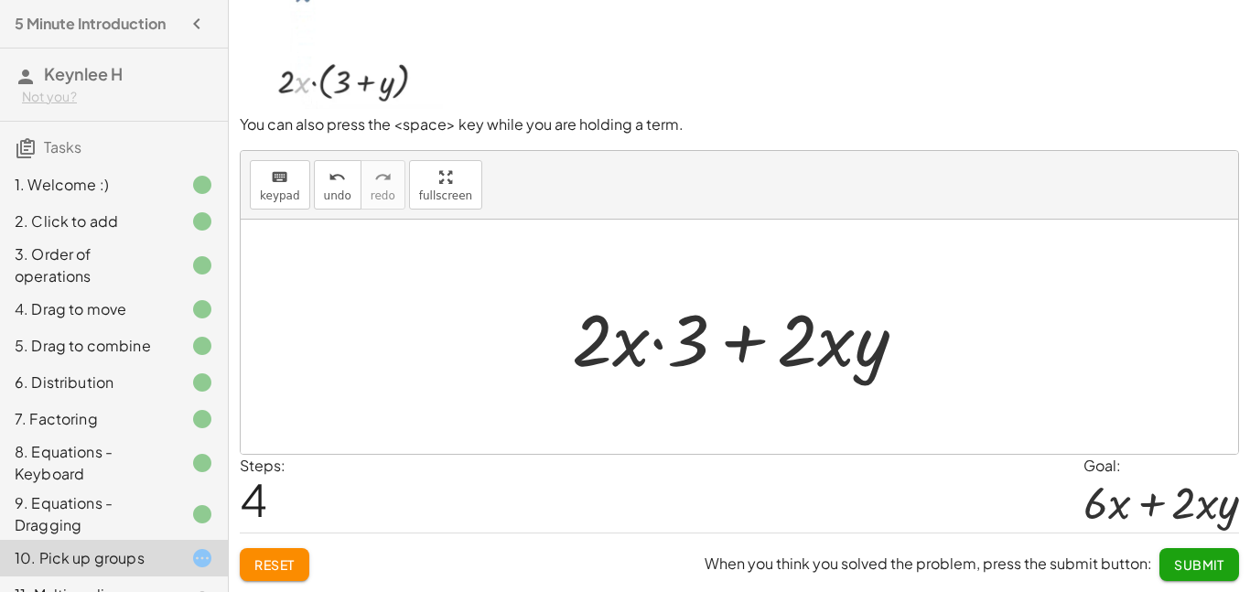
click at [642, 341] on div at bounding box center [747, 337] width 368 height 94
click at [655, 345] on div at bounding box center [747, 337] width 368 height 94
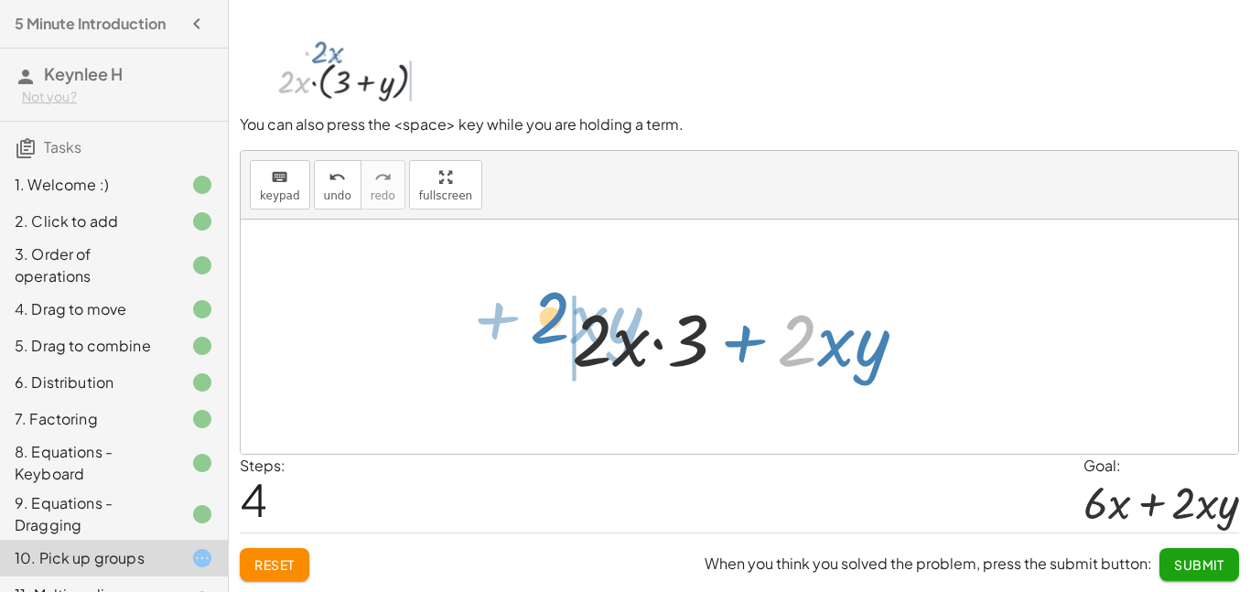
drag, startPoint x: 804, startPoint y: 353, endPoint x: 550, endPoint y: 330, distance: 254.7
click at [550, 330] on div "· 2 · x · ( + 3 + y ) · 2 · ( + · x · 3 + · x · y ) + · 2 · x · 3 + · 2 · x · y…" at bounding box center [740, 337] width 391 height 103
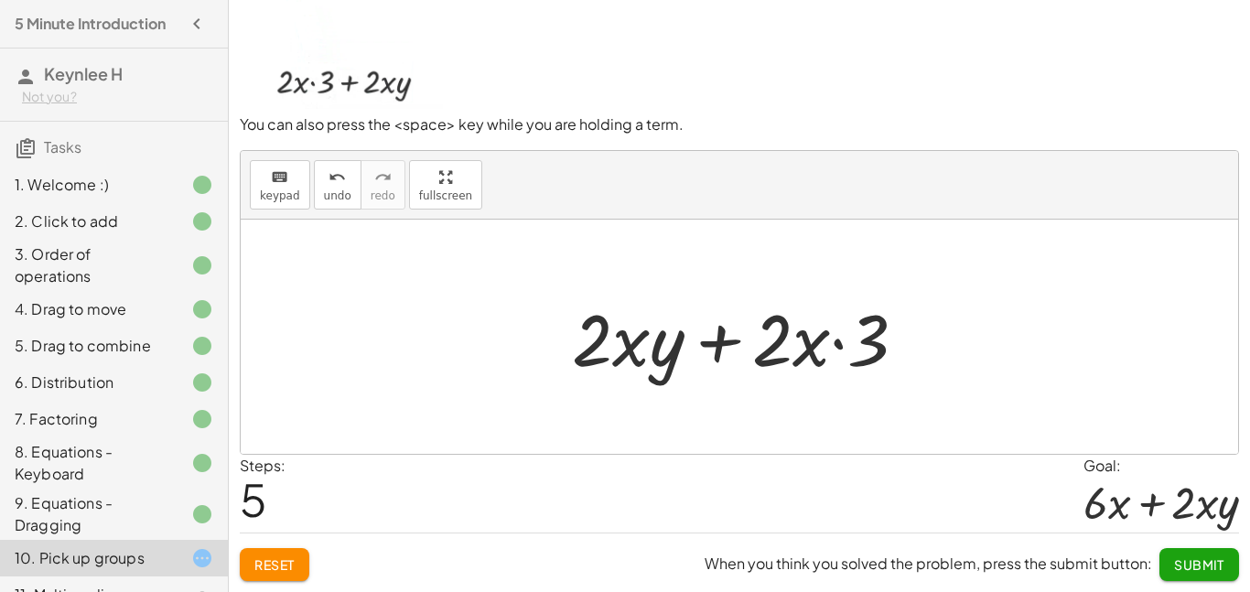
click at [671, 345] on div at bounding box center [747, 337] width 368 height 94
click at [880, 342] on div at bounding box center [747, 337] width 368 height 94
click at [901, 352] on div at bounding box center [747, 337] width 368 height 94
click at [895, 351] on div at bounding box center [747, 337] width 368 height 94
drag, startPoint x: 808, startPoint y: 341, endPoint x: 922, endPoint y: 337, distance: 113.6
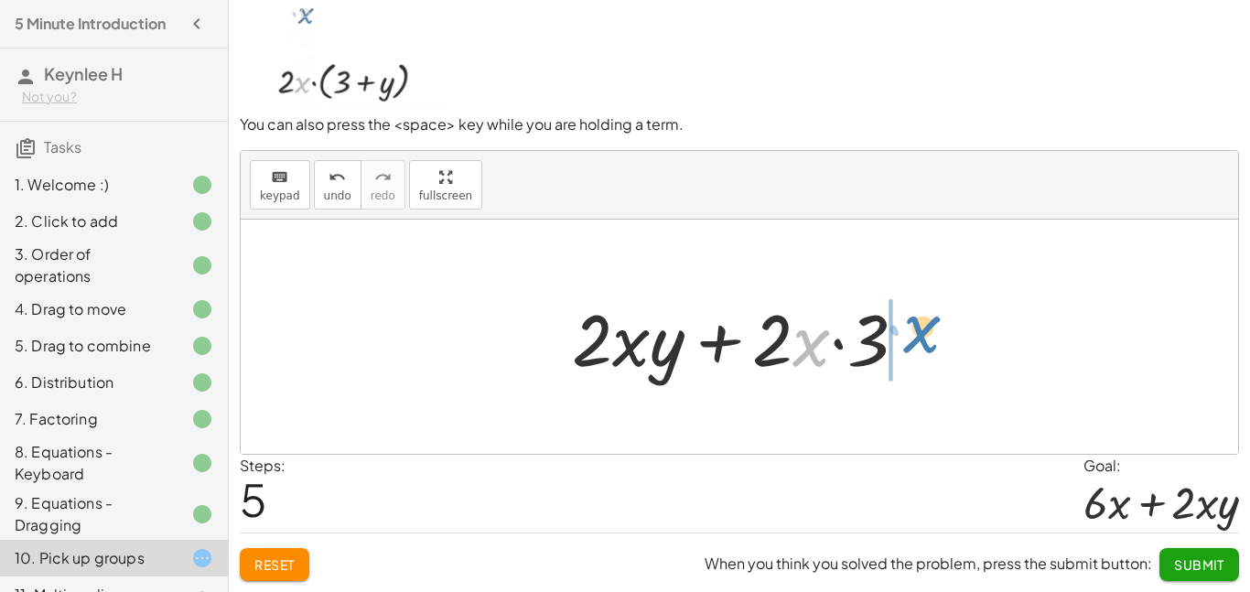
click at [922, 337] on div at bounding box center [747, 337] width 368 height 94
click at [806, 348] on div at bounding box center [747, 337] width 368 height 94
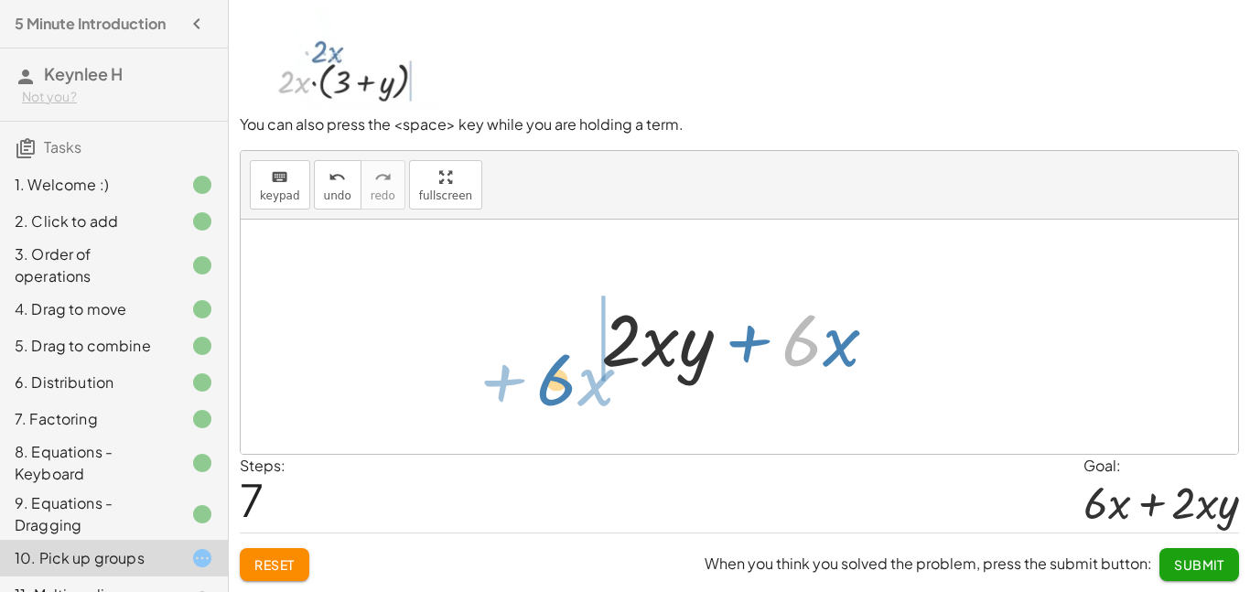
drag, startPoint x: 797, startPoint y: 338, endPoint x: 557, endPoint y: 358, distance: 240.7
click at [557, 358] on div "· 2 · x · ( + 3 + y ) · 2 · ( + · x · 3 + · x · y ) + · 2 · x · 3 + · 2 · x · y…" at bounding box center [740, 337] width 998 height 234
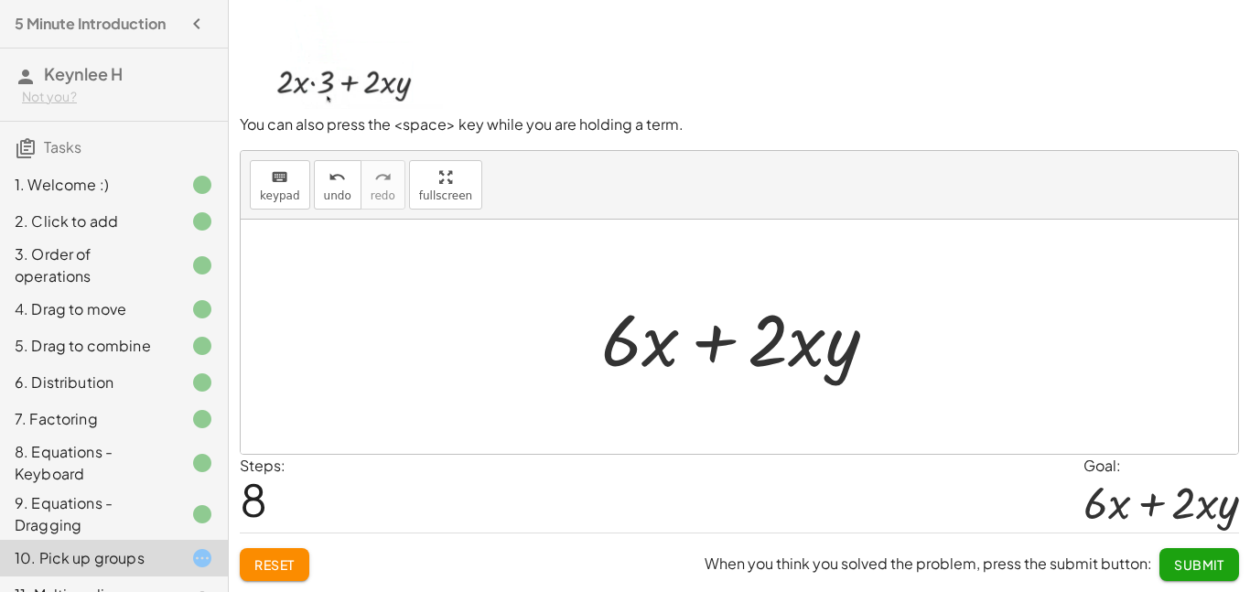
click at [1178, 572] on span "Submit" at bounding box center [1199, 565] width 50 height 16
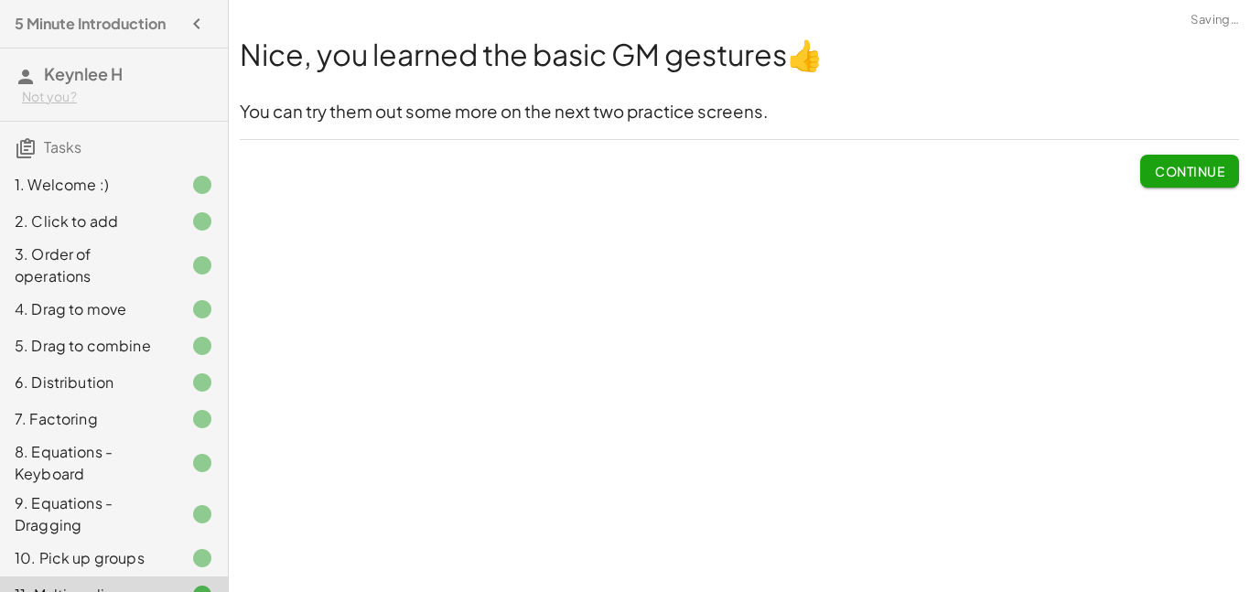
scroll to position [0, 0]
click at [1207, 159] on button "Continue" at bounding box center [1190, 171] width 99 height 33
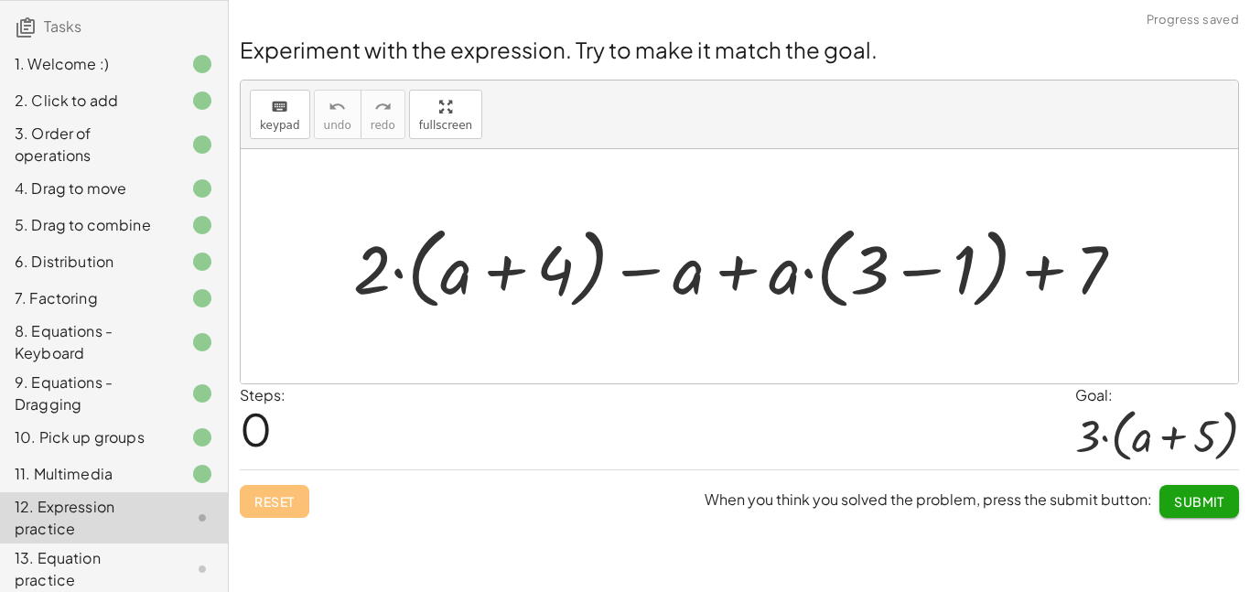
scroll to position [200, 0]
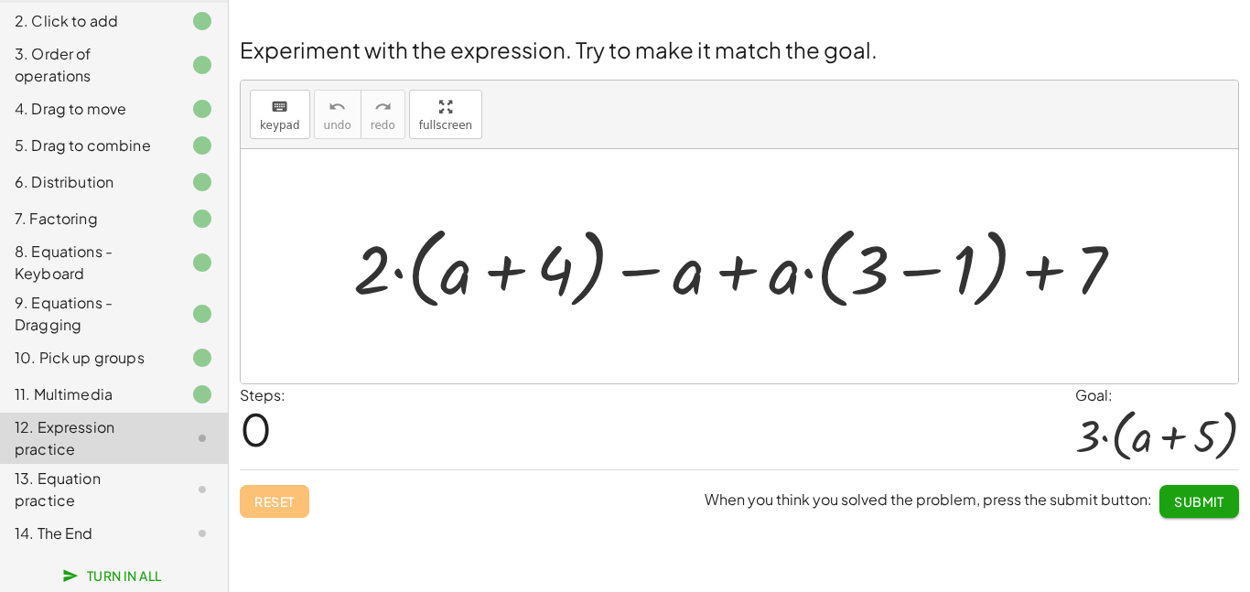
click at [1197, 495] on span "Submit" at bounding box center [1199, 501] width 50 height 16
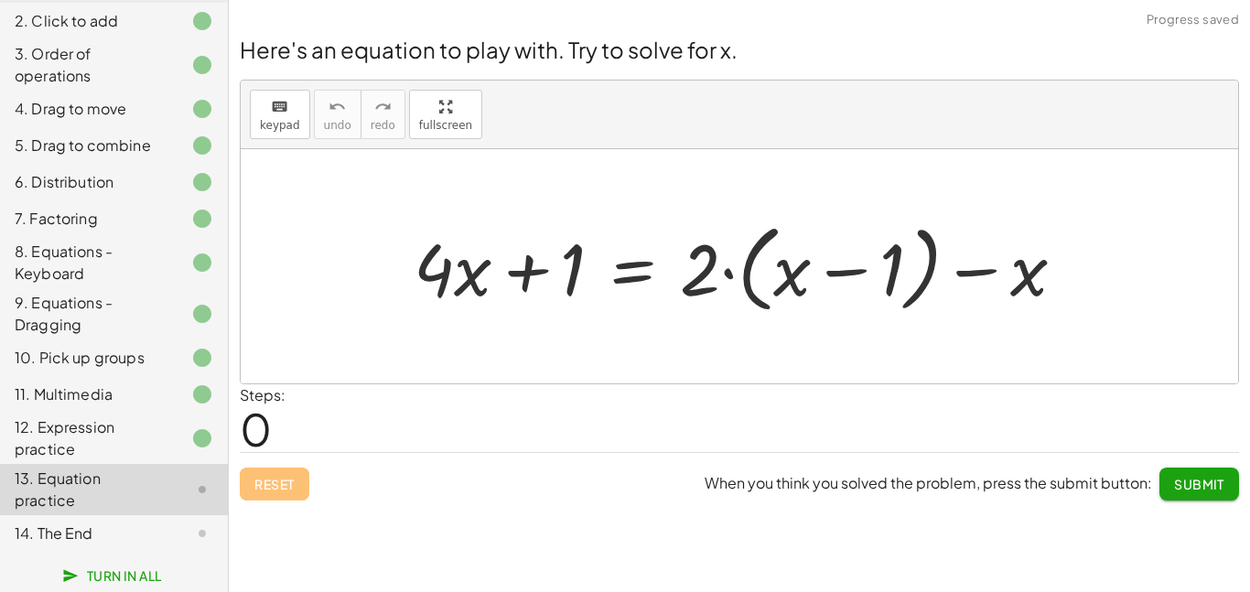
click at [159, 447] on div "12. Expression practice" at bounding box center [88, 439] width 147 height 44
click at [512, 269] on div at bounding box center [747, 266] width 685 height 105
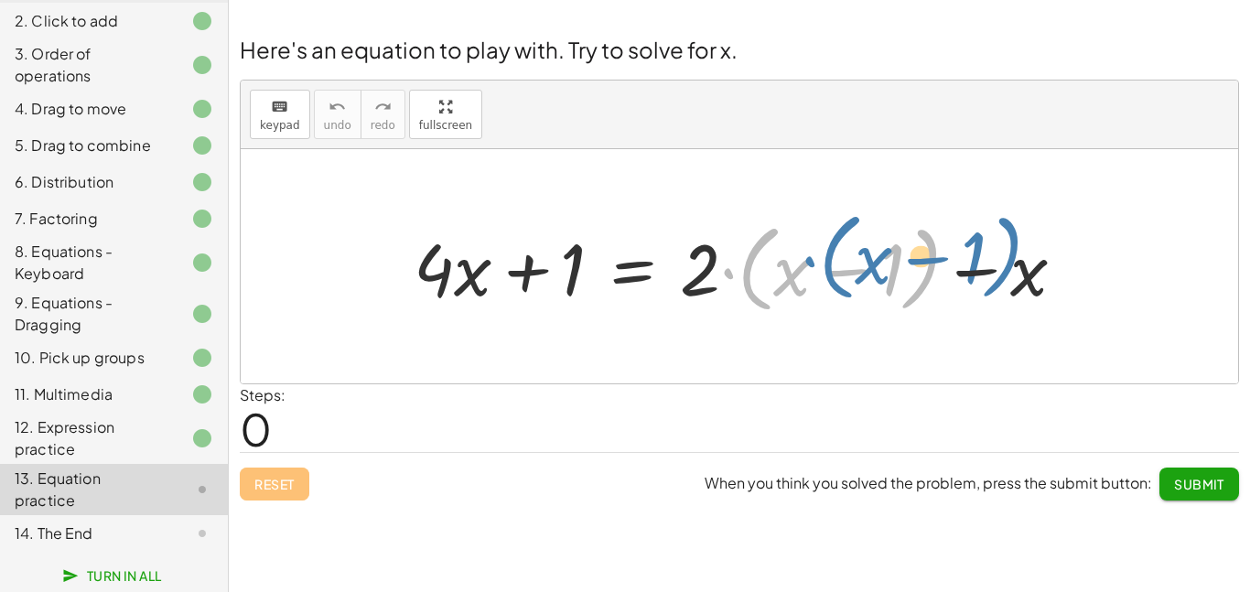
drag, startPoint x: 721, startPoint y: 274, endPoint x: 803, endPoint y: 262, distance: 82.3
click at [803, 262] on div at bounding box center [747, 266] width 685 height 105
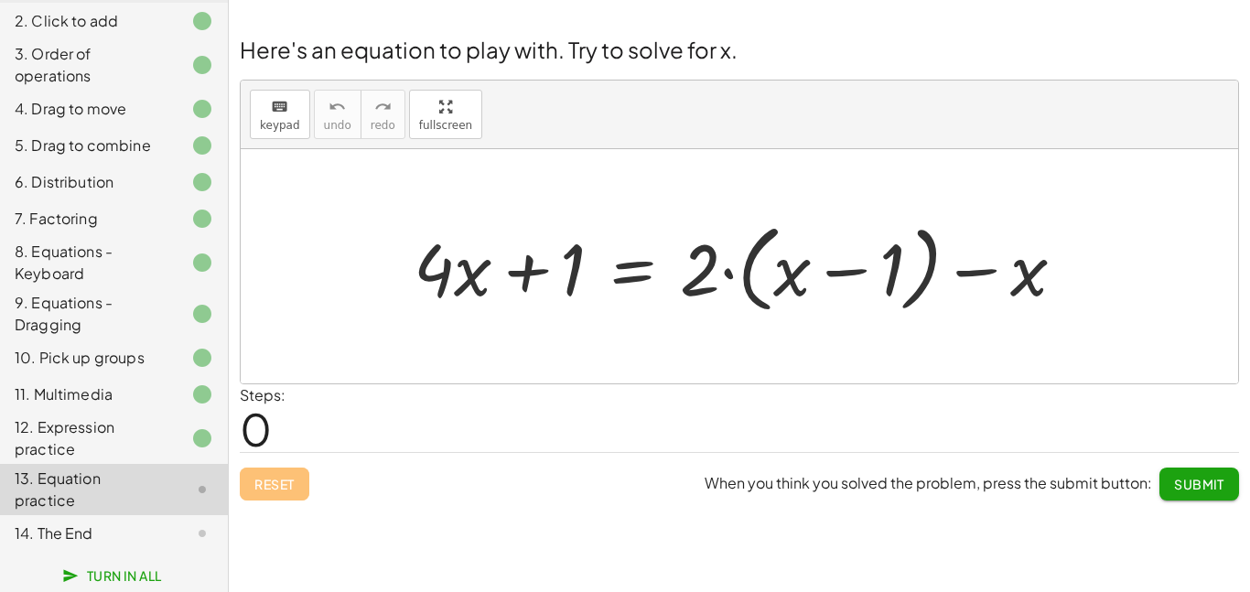
click at [752, 276] on div at bounding box center [747, 266] width 685 height 105
drag, startPoint x: 702, startPoint y: 270, endPoint x: 720, endPoint y: 240, distance: 35.3
click at [720, 240] on div at bounding box center [747, 266] width 685 height 105
drag, startPoint x: 694, startPoint y: 283, endPoint x: 783, endPoint y: 265, distance: 90.7
click at [783, 265] on div at bounding box center [747, 266] width 685 height 105
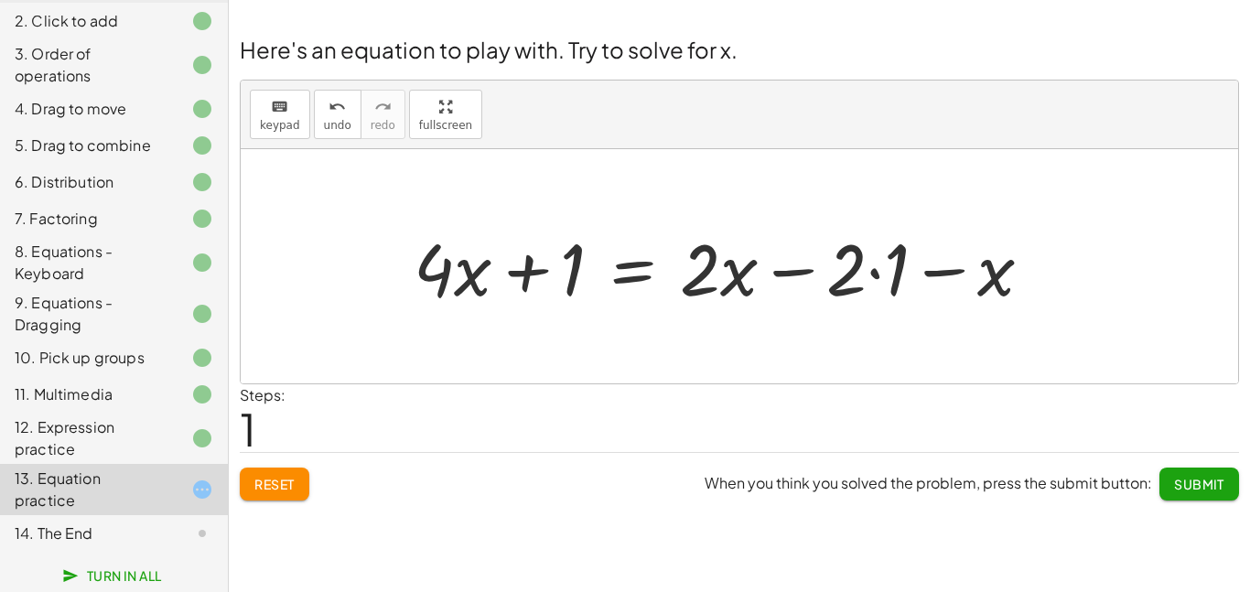
click at [885, 264] on div at bounding box center [731, 267] width 652 height 94
click at [893, 269] on div at bounding box center [710, 267] width 610 height 94
click at [810, 276] on div at bounding box center [710, 267] width 610 height 94
click at [556, 277] on div at bounding box center [710, 267] width 610 height 94
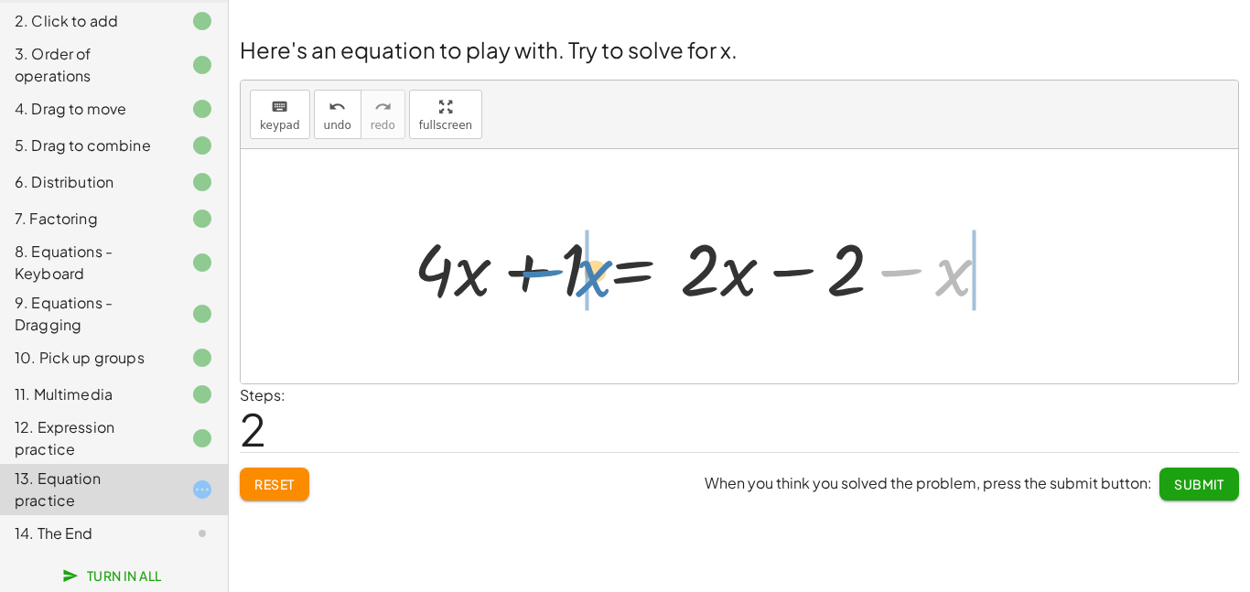
drag, startPoint x: 956, startPoint y: 277, endPoint x: 598, endPoint y: 278, distance: 357.9
click at [598, 278] on div at bounding box center [710, 267] width 610 height 94
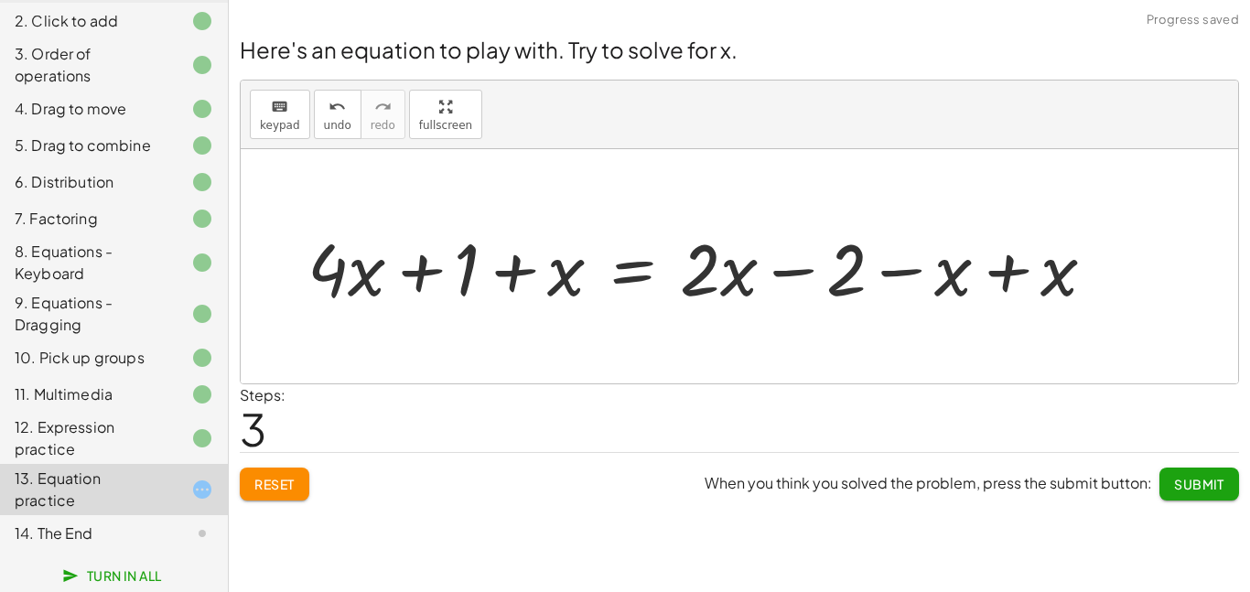
click at [501, 279] on div at bounding box center [708, 267] width 821 height 94
click at [505, 271] on div at bounding box center [708, 267] width 821 height 94
click at [427, 277] on div at bounding box center [708, 267] width 821 height 94
click at [810, 270] on div at bounding box center [708, 267] width 821 height 94
click at [914, 276] on div at bounding box center [708, 267] width 821 height 94
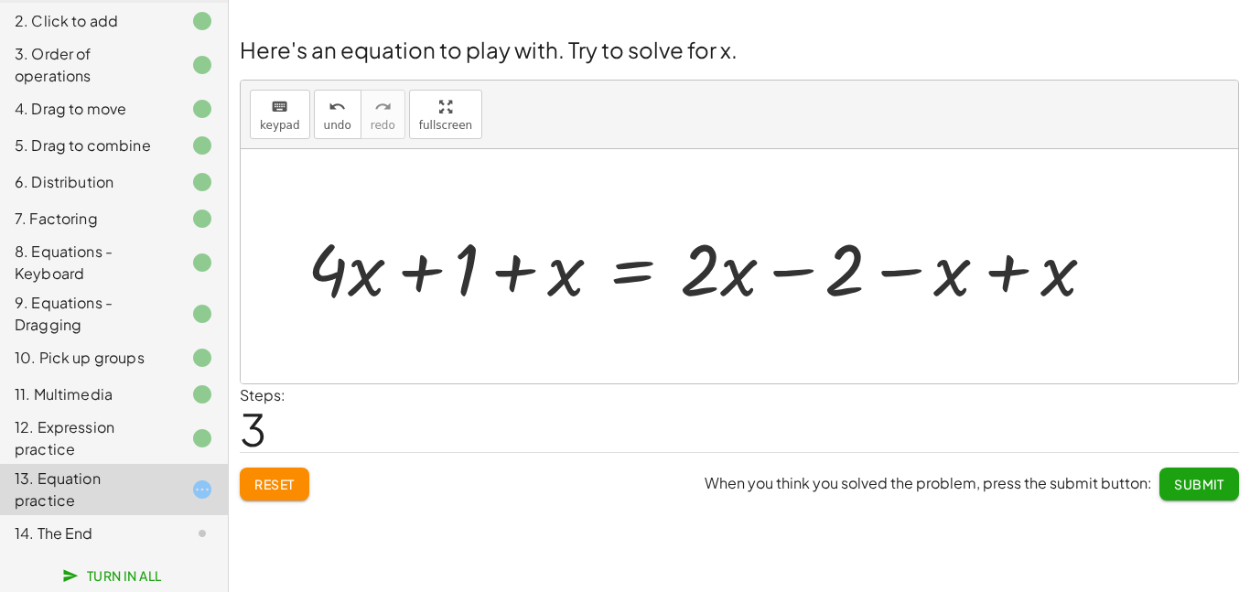
click at [1006, 275] on div at bounding box center [708, 267] width 821 height 94
click at [805, 271] on div at bounding box center [603, 267] width 610 height 94
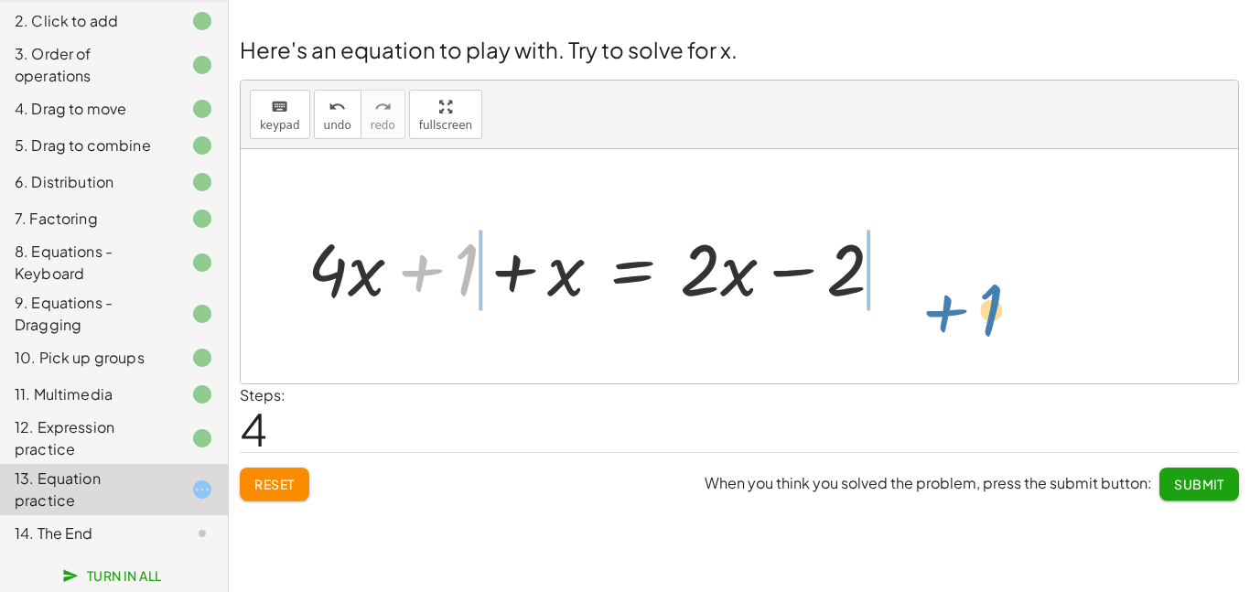
drag, startPoint x: 421, startPoint y: 267, endPoint x: 951, endPoint y: 303, distance: 531.2
click at [951, 303] on div "+ · 4 · x + 1 = + · 2 · ( + x − 1 ) − x + · 4 · x + 1 = + · 2 · x − · 2 · 1 − x…" at bounding box center [740, 266] width 998 height 234
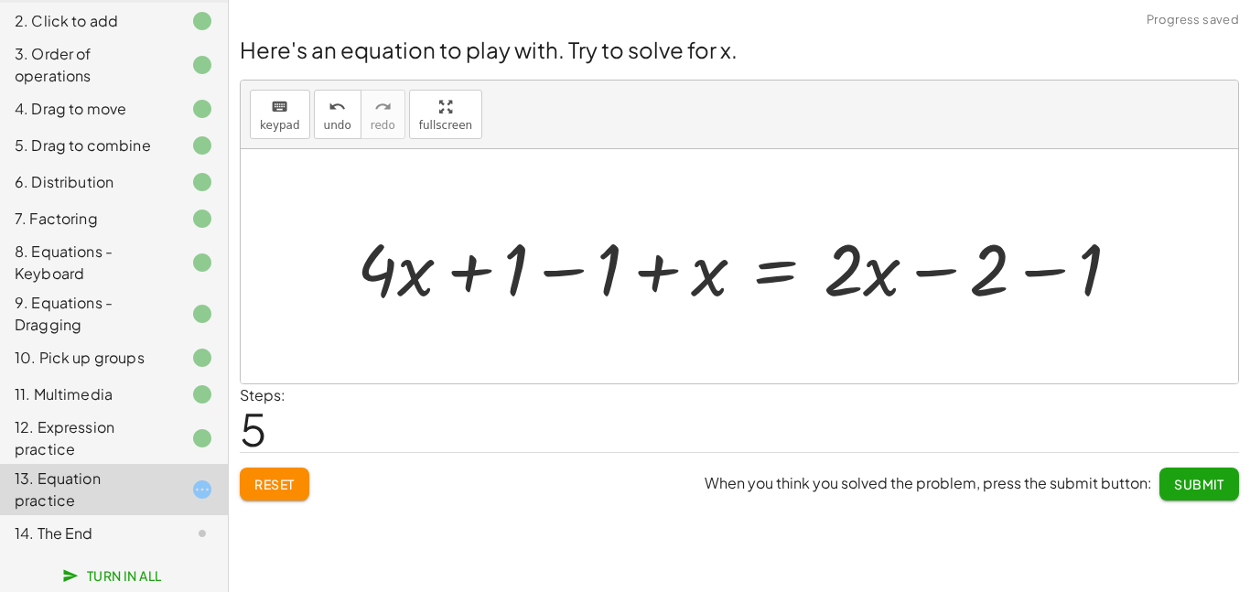
click at [1016, 277] on div at bounding box center [746, 267] width 797 height 94
click at [555, 277] on div at bounding box center [700, 267] width 705 height 94
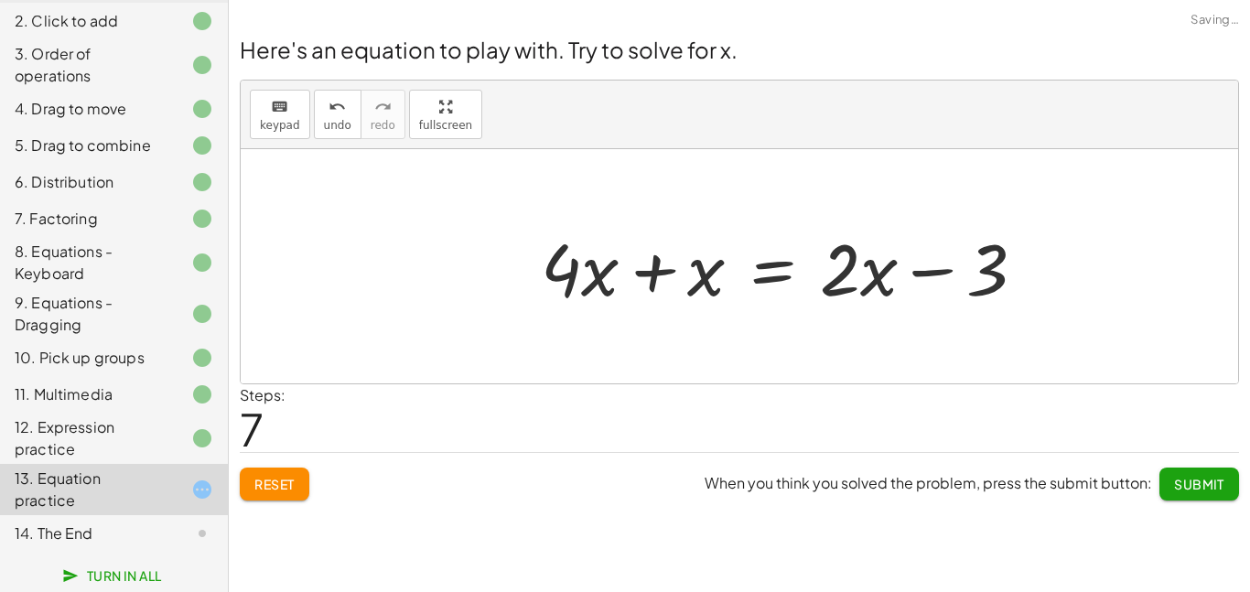
click at [659, 279] on div at bounding box center [790, 267] width 517 height 94
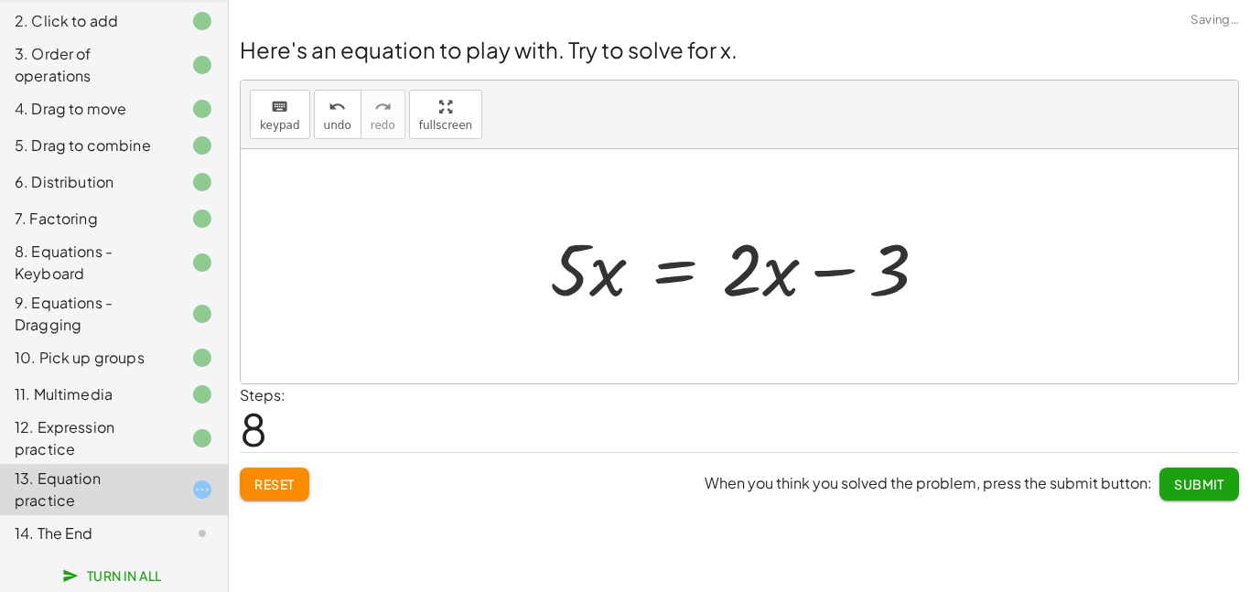
click at [843, 284] on div at bounding box center [746, 267] width 410 height 94
